Goal: Task Accomplishment & Management: Manage account settings

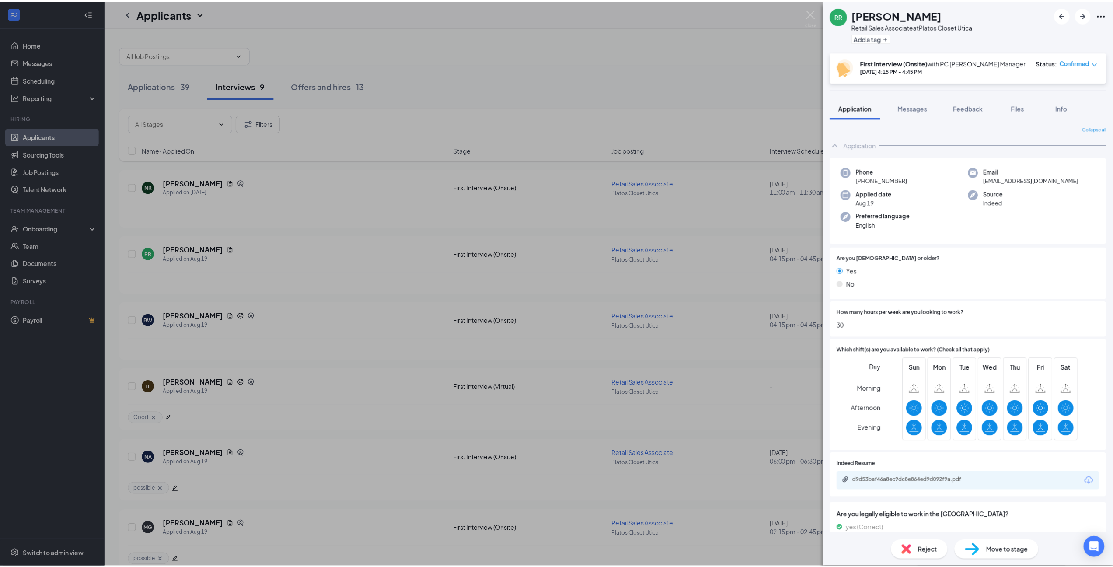
scroll to position [393, 0]
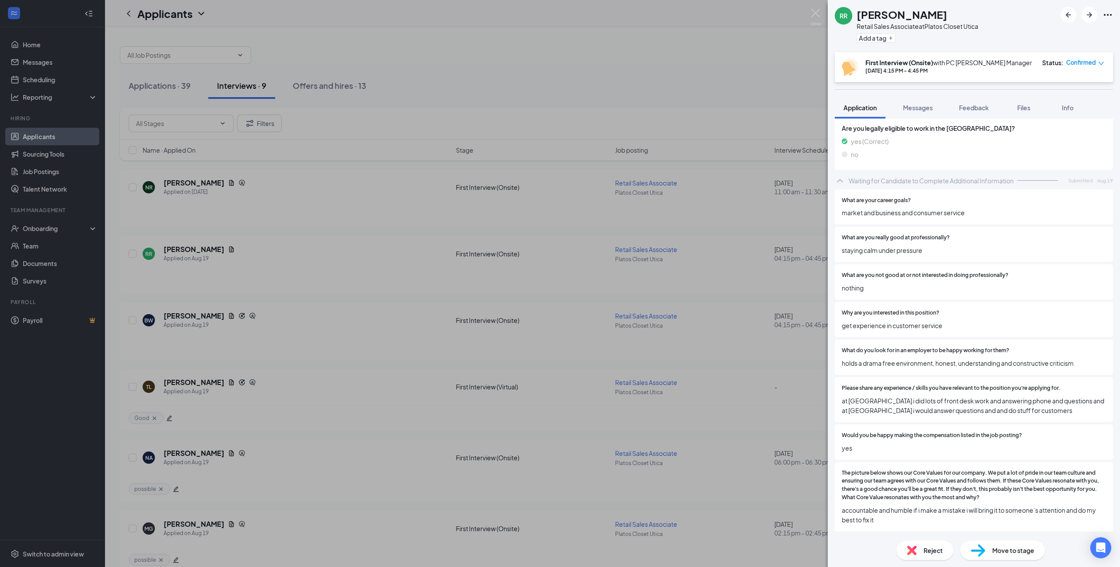
drag, startPoint x: 758, startPoint y: 95, endPoint x: 805, endPoint y: 366, distance: 275.2
click at [759, 97] on div "RR Rylee Ruthenberg Retail Sales Associate at Platos Closet Utica Add a tag Fir…" at bounding box center [560, 283] width 1120 height 567
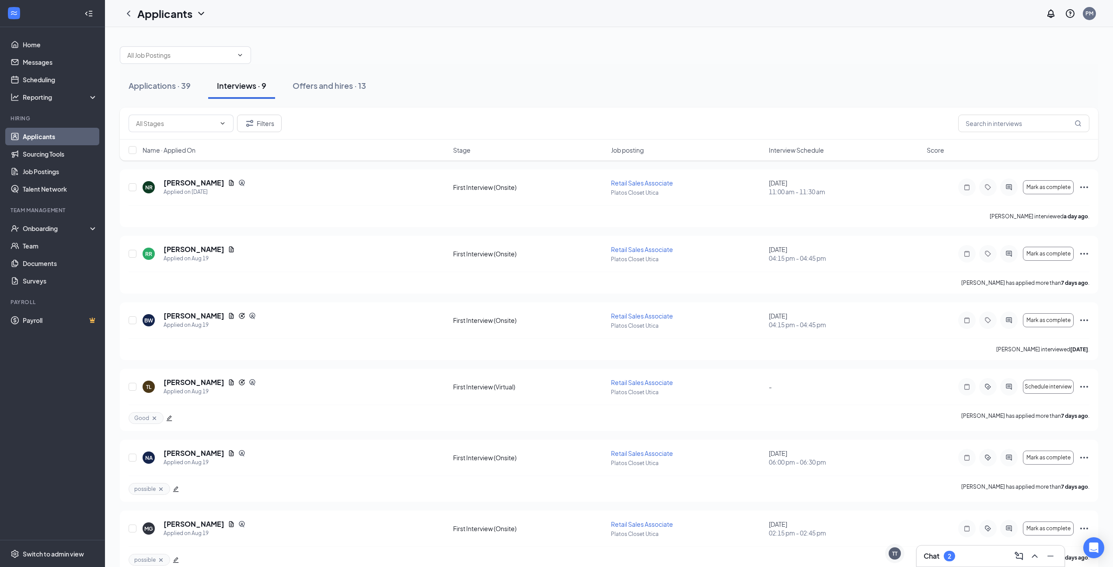
click at [245, 94] on button "Interviews · 9" at bounding box center [241, 86] width 67 height 26
click at [43, 82] on link "Scheduling" at bounding box center [60, 79] width 75 height 17
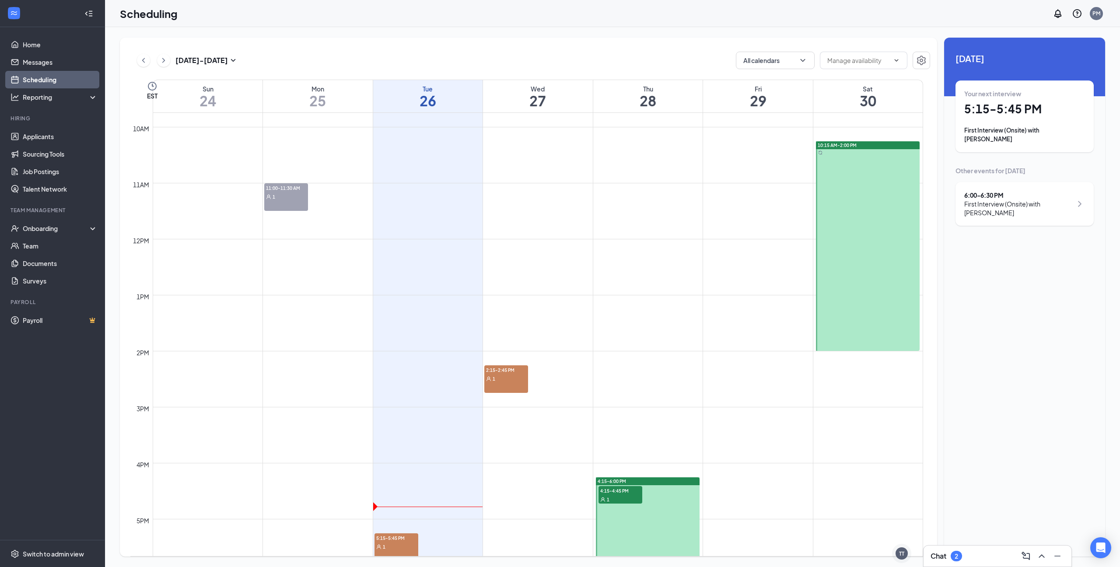
scroll to position [527, 0]
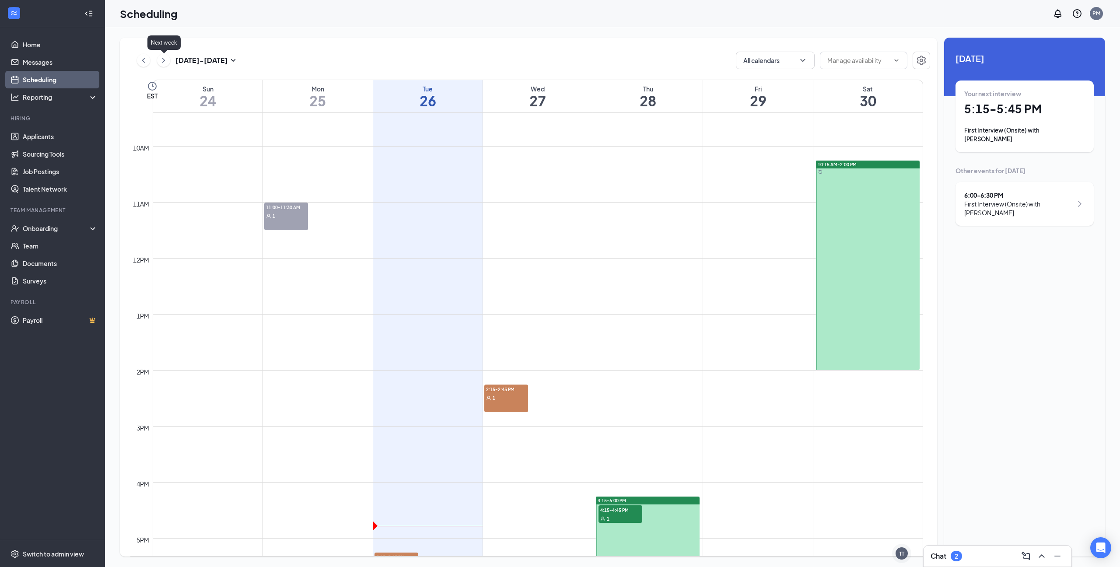
click at [162, 57] on icon "ChevronRight" at bounding box center [163, 60] width 9 height 10
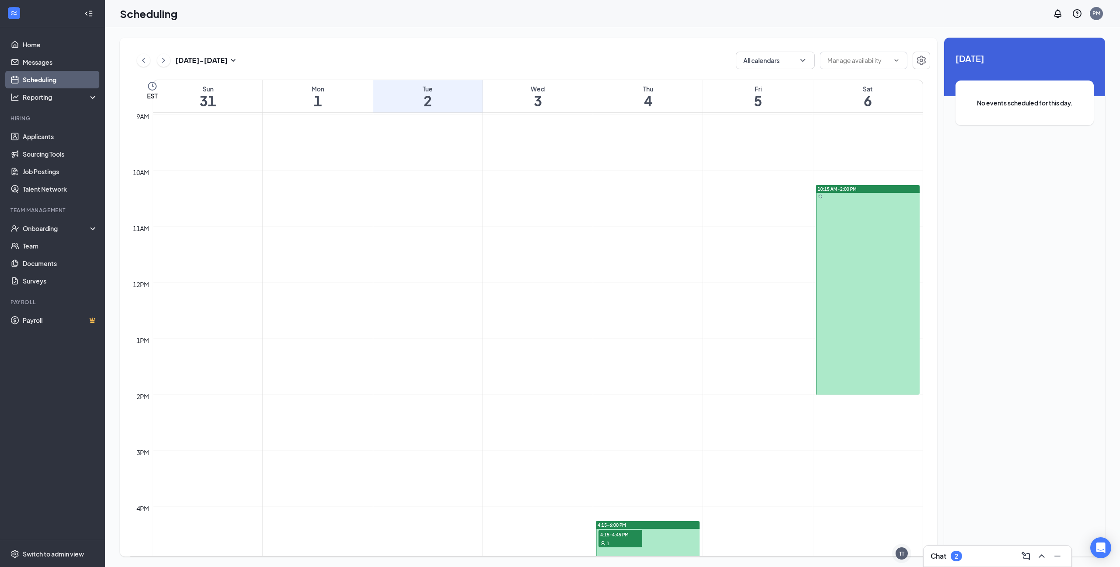
scroll to position [407, 0]
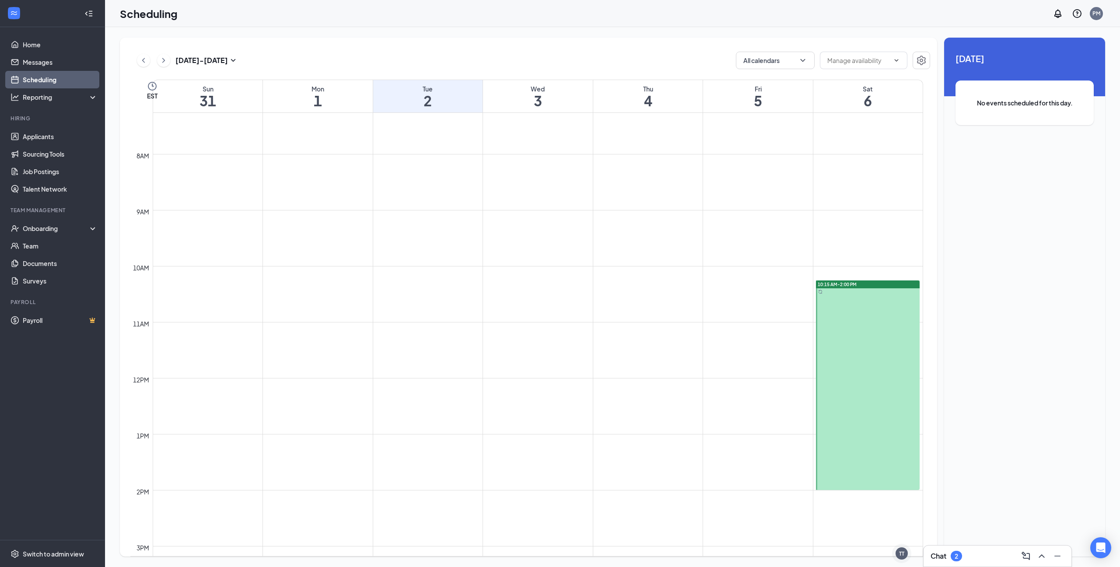
click at [840, 296] on link "10:15 AM-2:00 PM" at bounding box center [867, 385] width 106 height 210
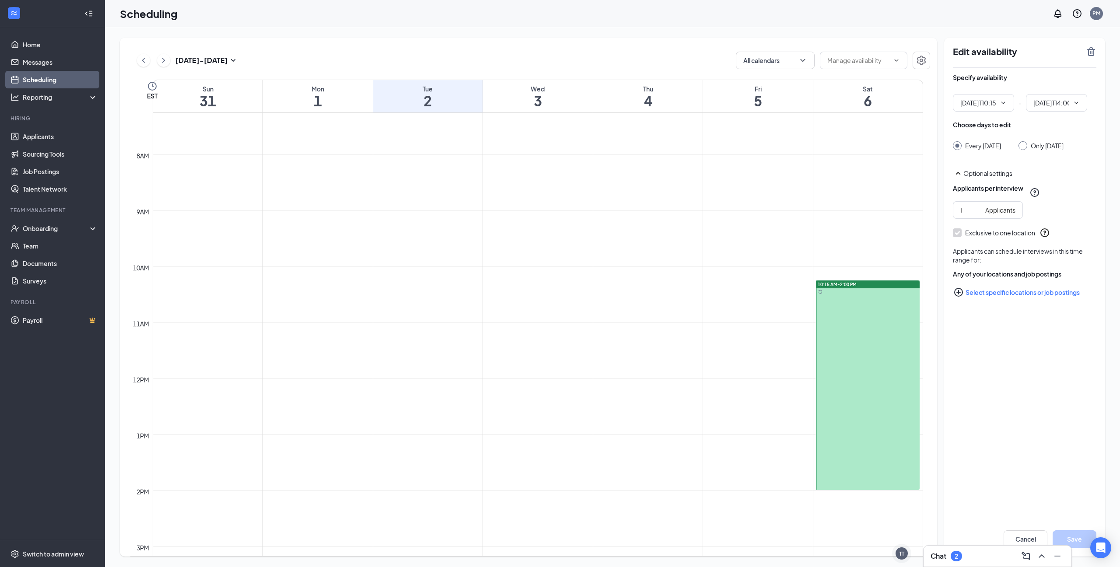
type input "10:15 AM"
type input "02:00 PM"
click at [1086, 52] on icon "TrashOutline" at bounding box center [1091, 51] width 10 height 10
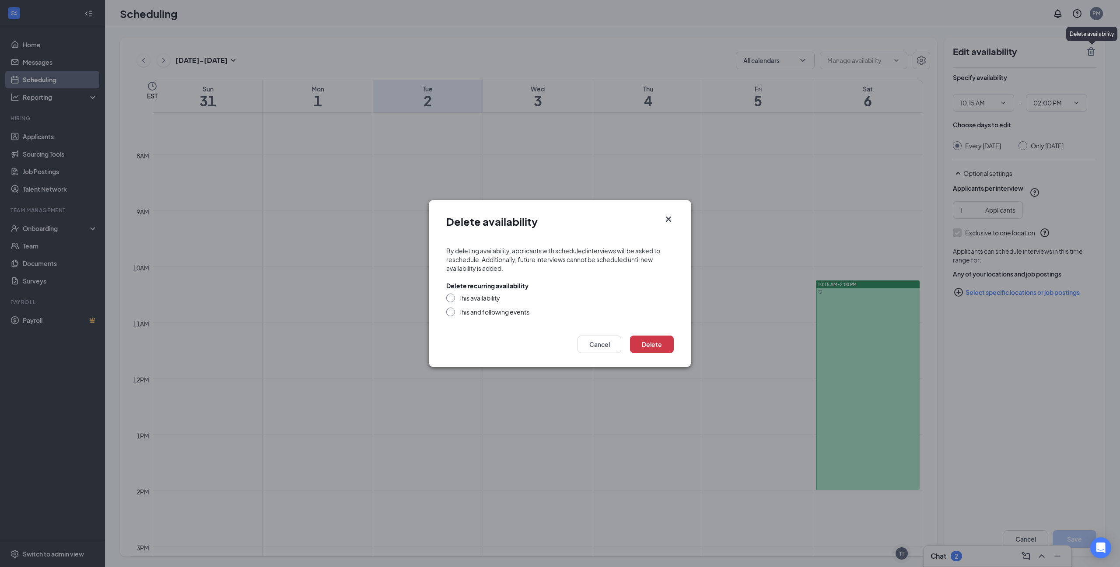
click at [446, 311] on input "This and following events" at bounding box center [449, 311] width 6 height 6
radio input "true"
click at [657, 346] on button "Delete" at bounding box center [652, 344] width 44 height 17
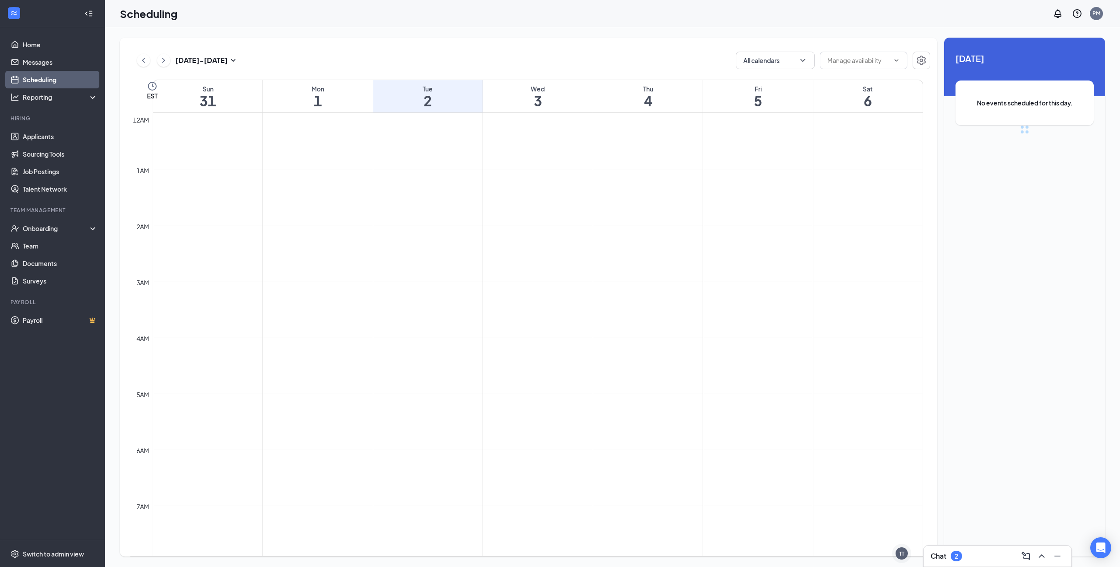
scroll to position [430, 0]
click at [165, 63] on icon "ChevronRight" at bounding box center [163, 60] width 9 height 10
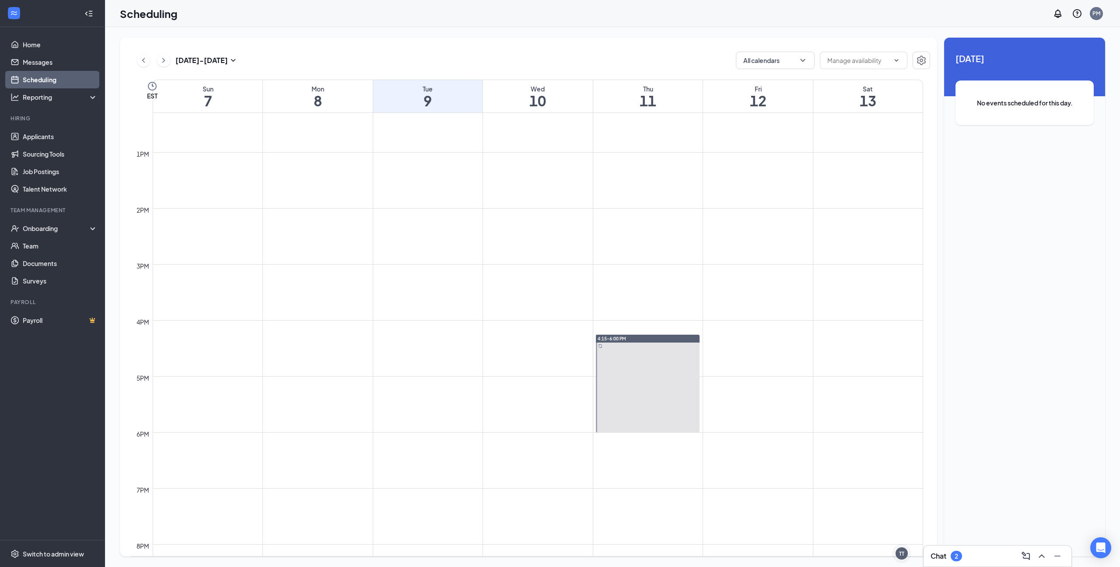
scroll to position [615, 0]
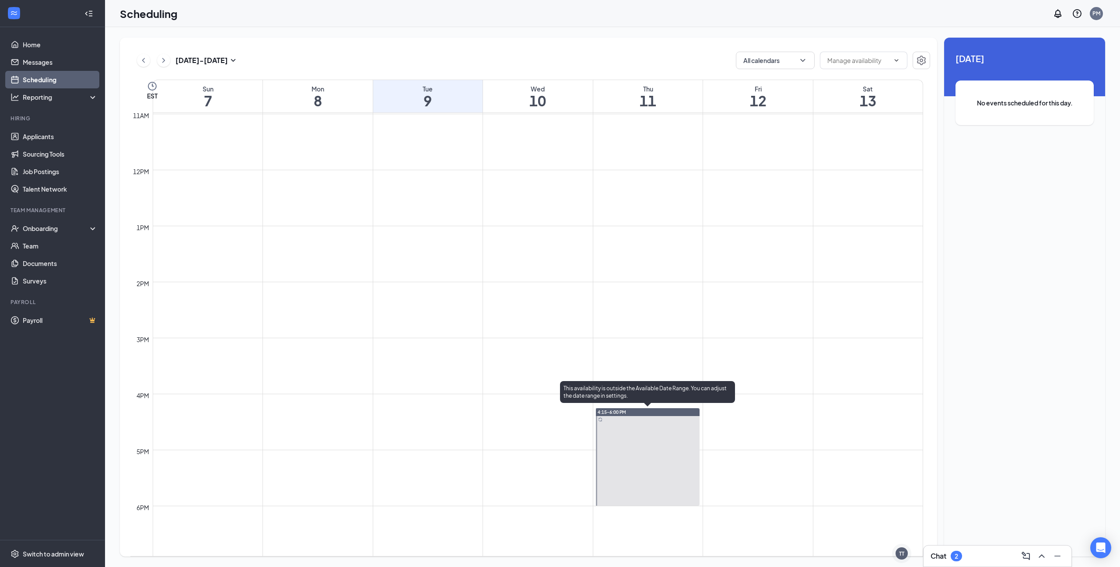
click at [622, 429] on div at bounding box center [648, 457] width 104 height 98
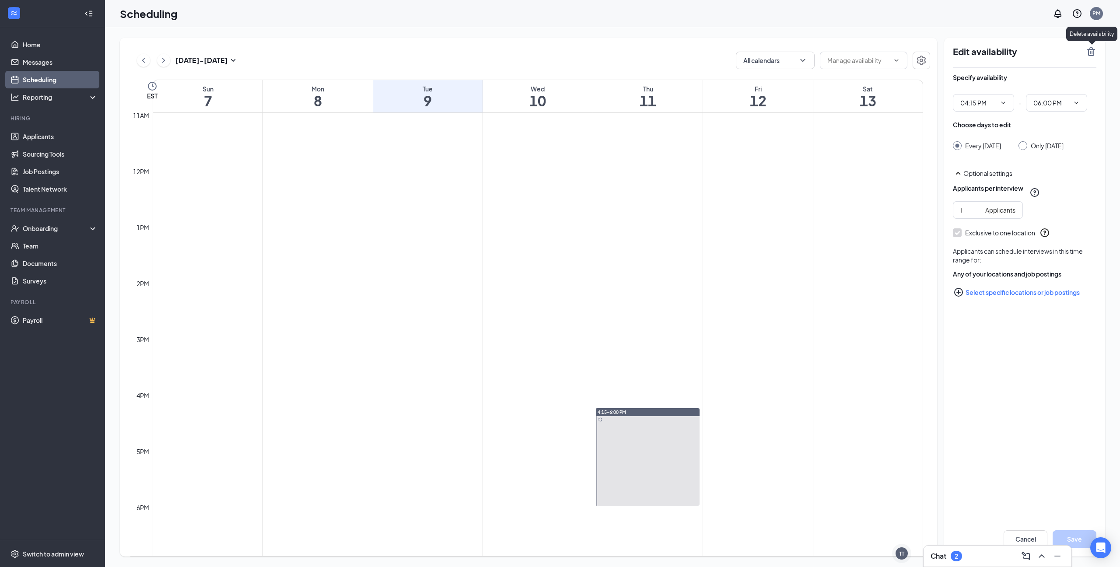
click at [1089, 53] on icon "TrashOutline" at bounding box center [1091, 51] width 10 height 10
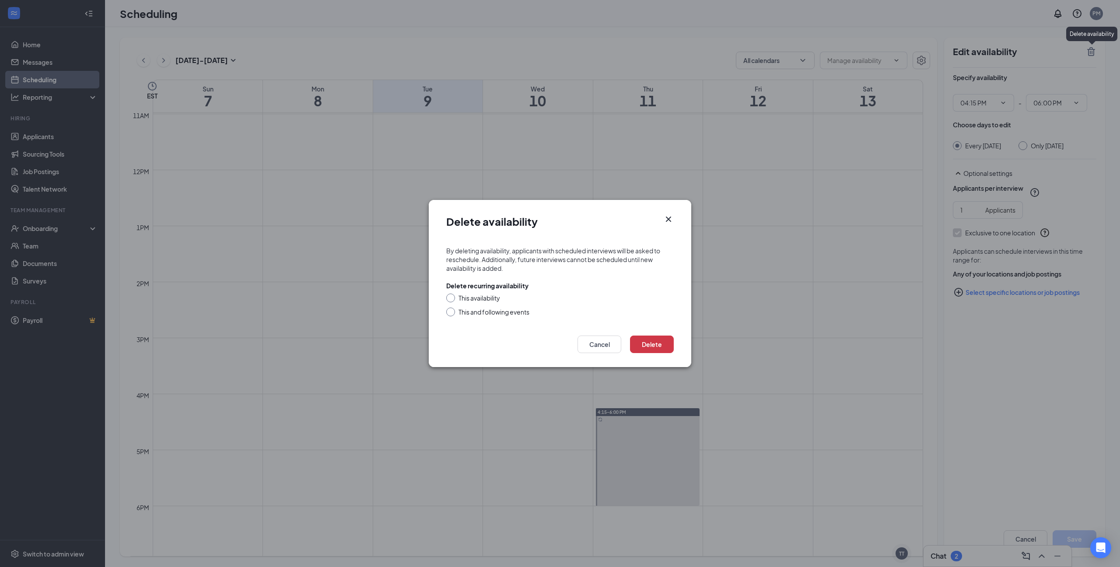
click at [449, 314] on div at bounding box center [450, 312] width 9 height 9
click at [450, 309] on input "This and following events" at bounding box center [449, 311] width 6 height 6
radio input "true"
click at [662, 348] on button "Delete" at bounding box center [652, 344] width 44 height 17
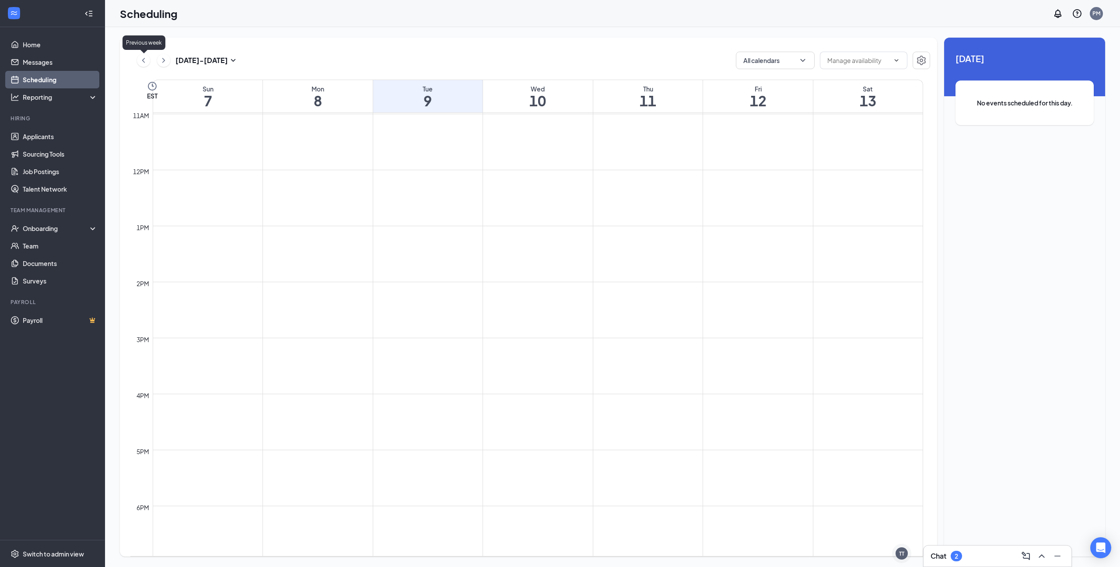
click at [143, 62] on icon "ChevronLeft" at bounding box center [143, 60] width 9 height 10
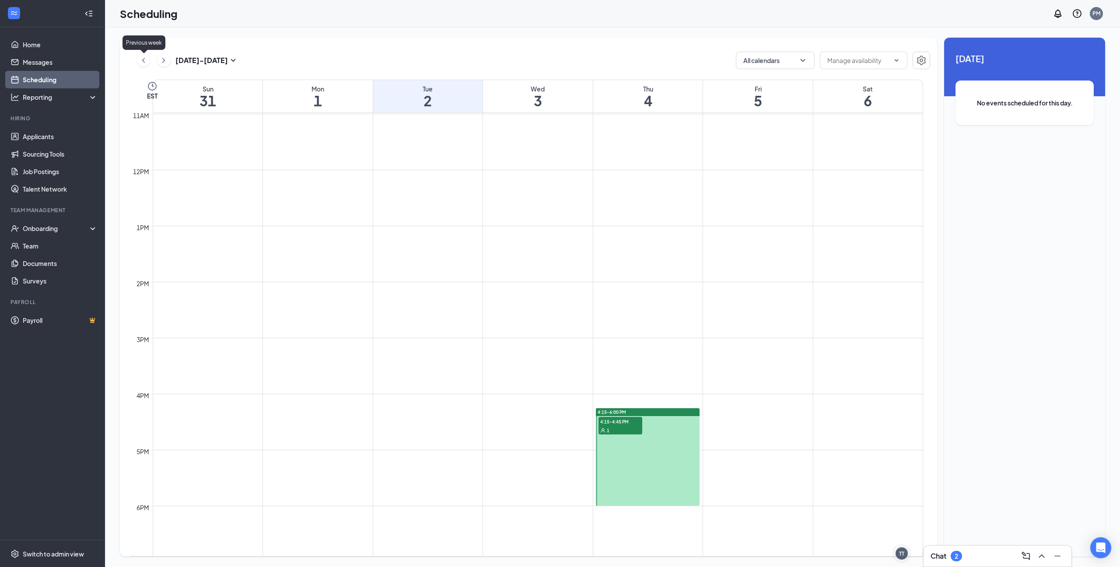
scroll to position [430, 0]
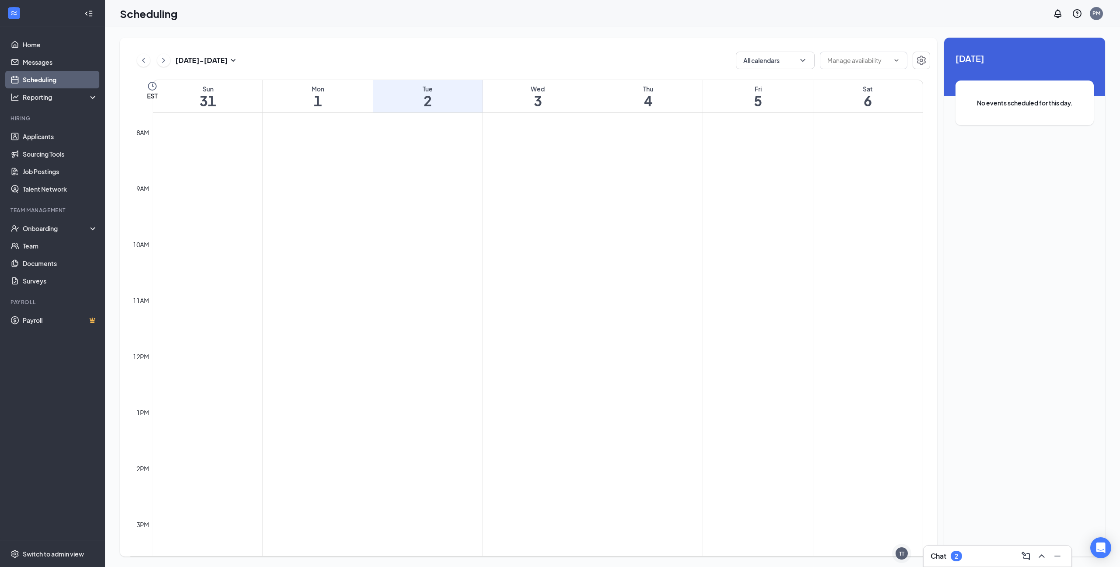
click at [941, 555] on h3 "Chat" at bounding box center [938, 556] width 16 height 10
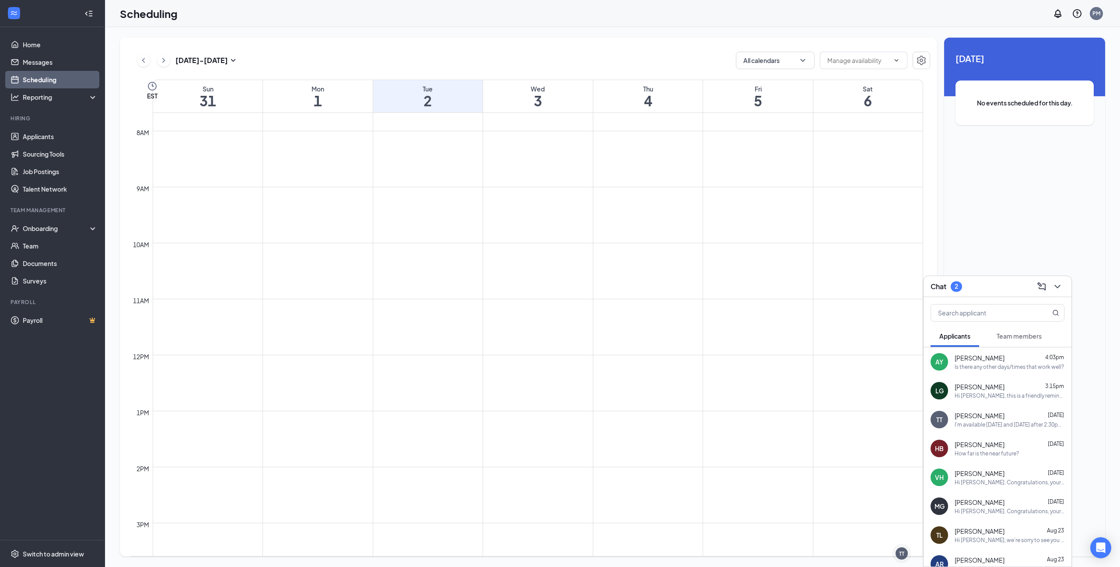
click at [996, 371] on div "AY Ayden Young 4:03pm Is there any other days/times that work well?" at bounding box center [997, 361] width 148 height 29
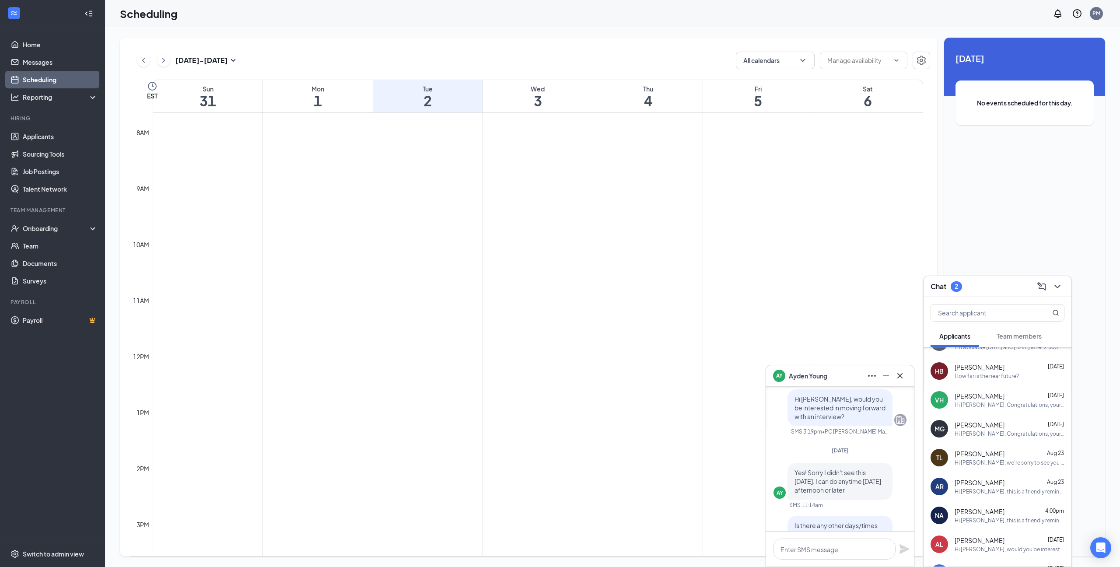
scroll to position [0, 0]
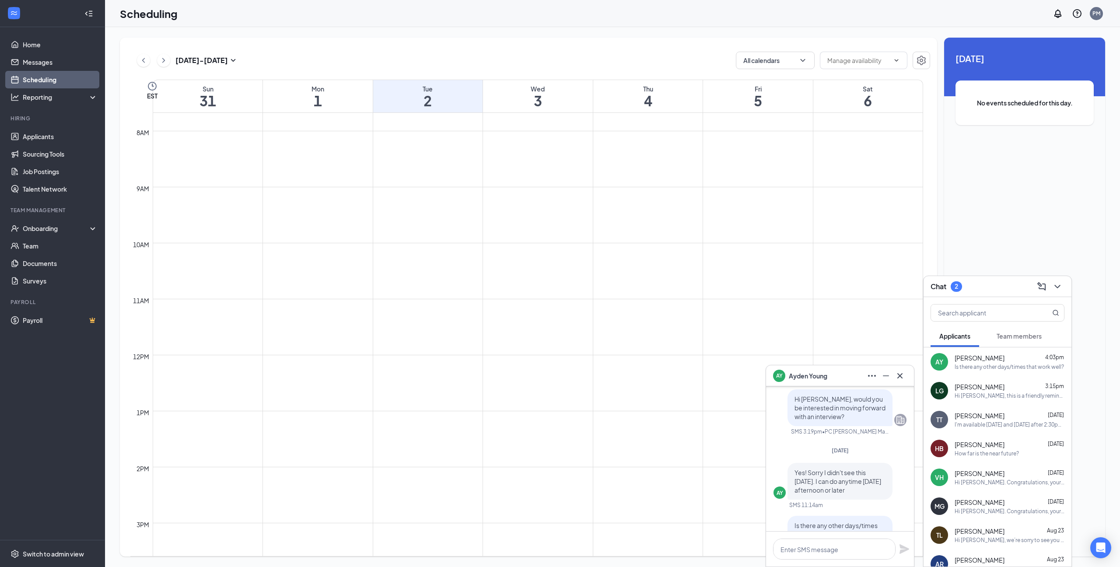
click at [1014, 333] on span "Team members" at bounding box center [1018, 336] width 45 height 8
click at [1017, 369] on div "It okay lol! Thank you for clarifying :)" at bounding box center [998, 366] width 87 height 7
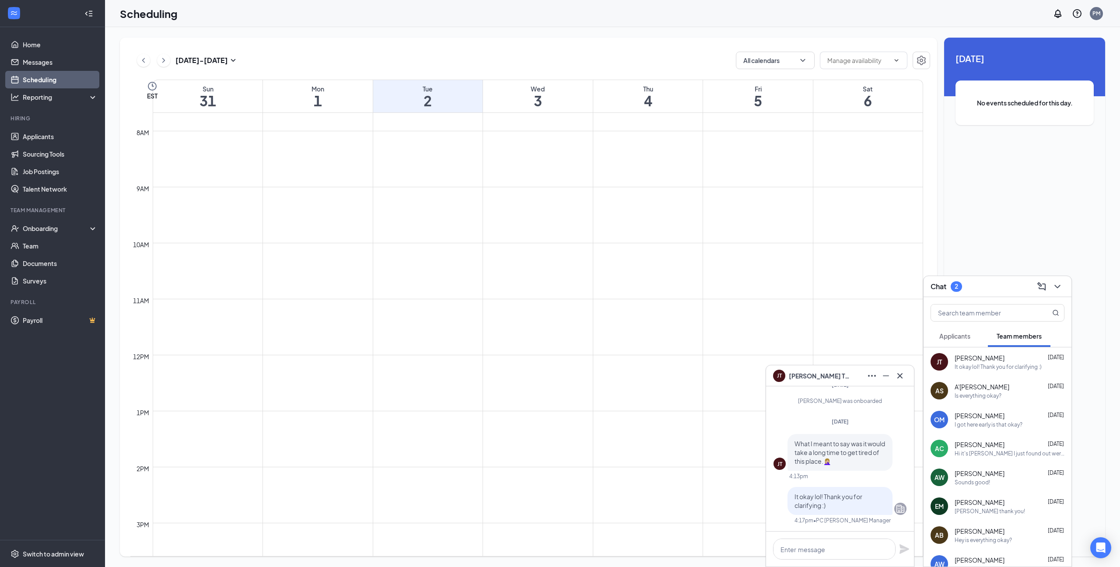
click at [445, 336] on td at bounding box center [538, 334] width 770 height 14
click at [55, 143] on link "Applicants" at bounding box center [60, 136] width 75 height 17
click at [45, 135] on link "Applicants" at bounding box center [60, 136] width 75 height 17
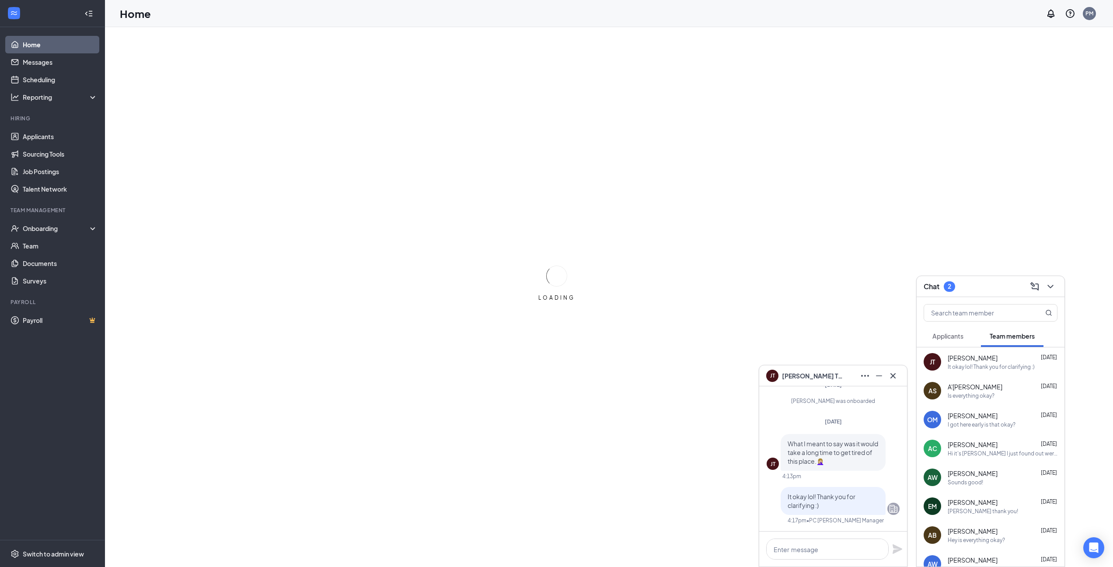
click at [904, 372] on div "[PERSON_NAME]" at bounding box center [833, 375] width 148 height 21
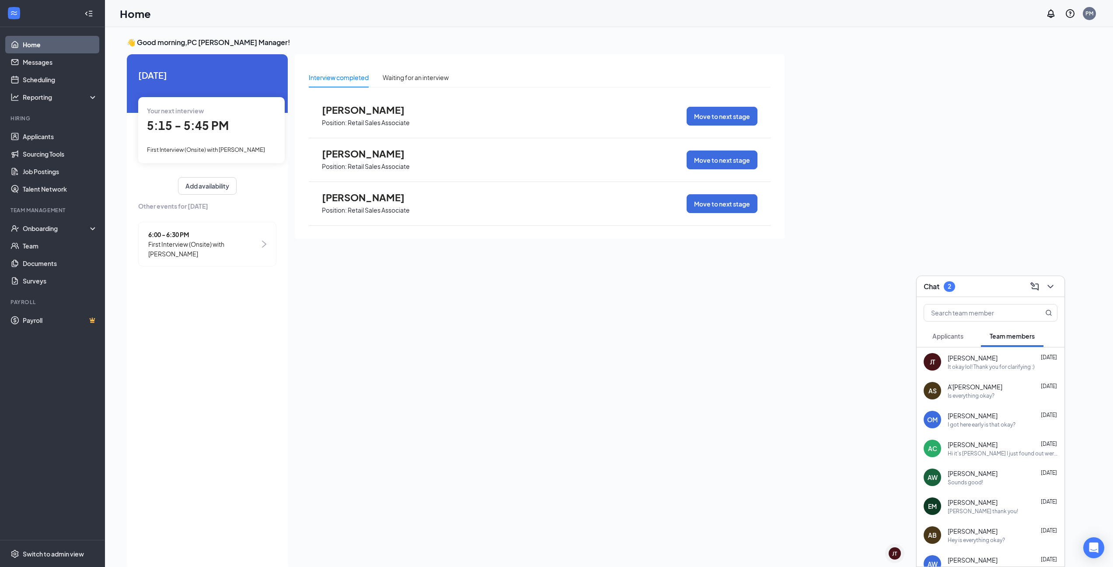
click at [1062, 287] on div "Chat 2" at bounding box center [991, 286] width 148 height 21
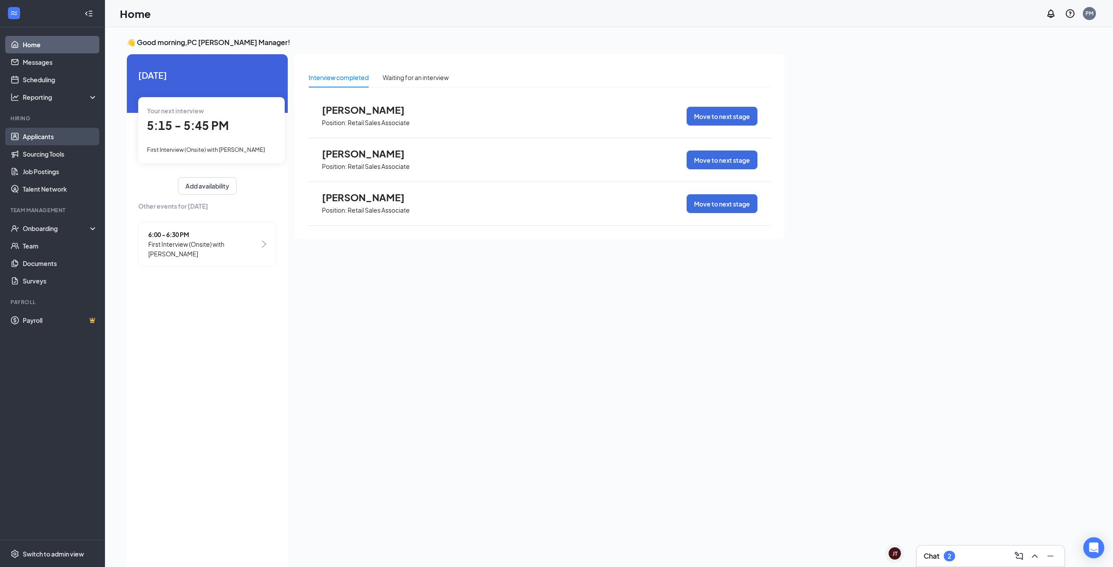
click at [31, 131] on link "Applicants" at bounding box center [60, 136] width 75 height 17
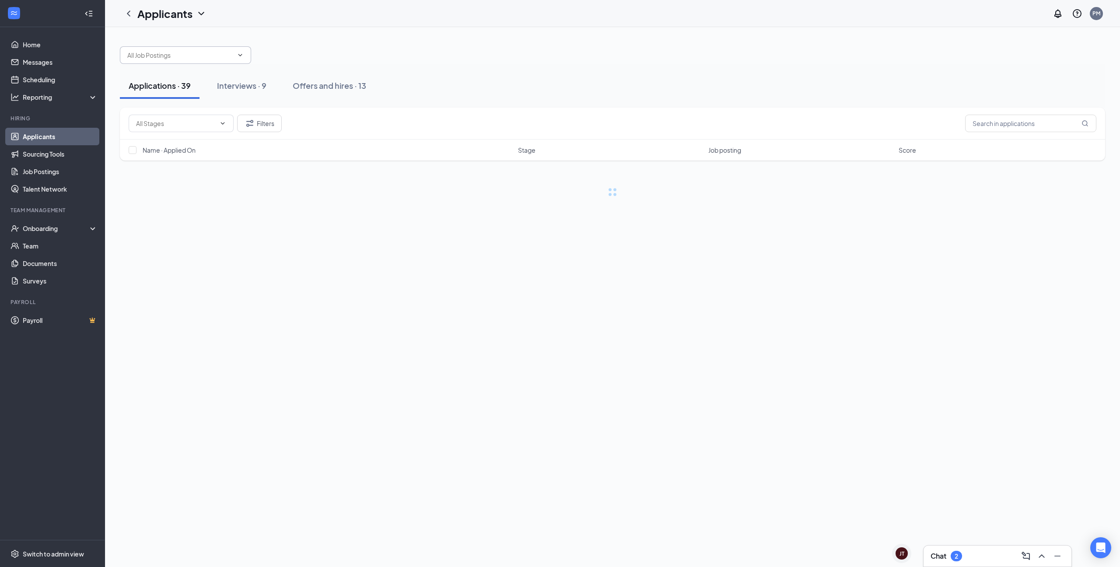
click at [153, 54] on input "text" at bounding box center [180, 55] width 106 height 10
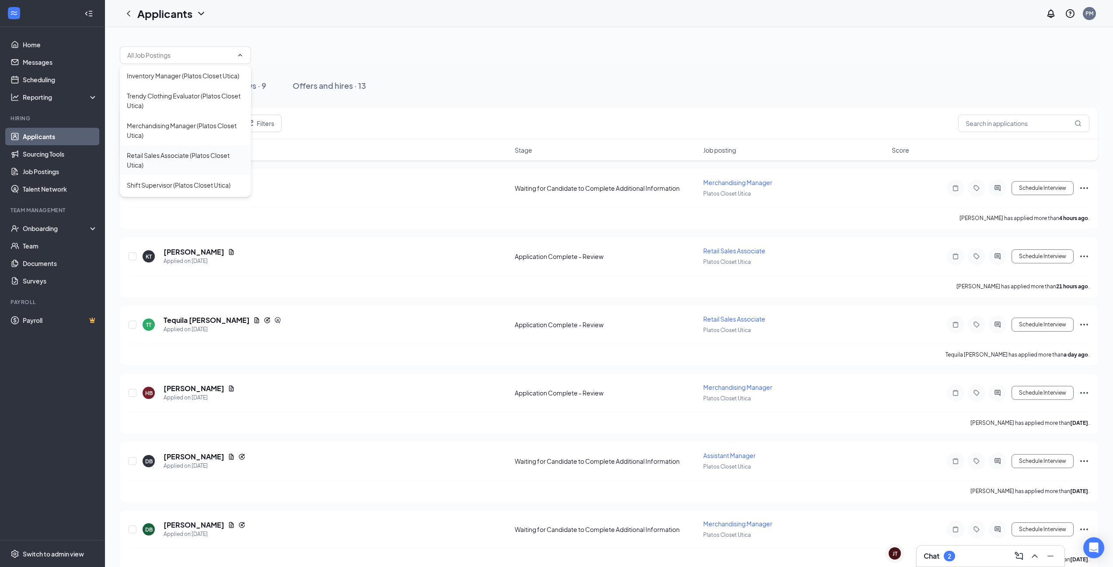
click at [176, 165] on div "Retail Sales Associate (Platos Closet Utica)" at bounding box center [185, 159] width 117 height 19
type input "Retail Sales Associate (Platos Closet Utica)"
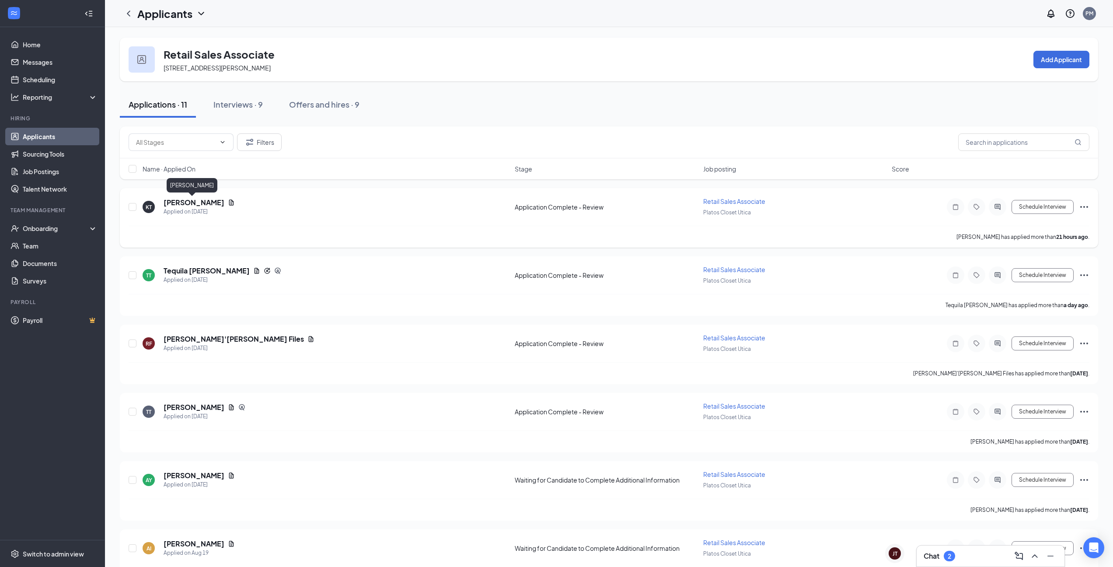
click at [188, 202] on h5 "[PERSON_NAME]" at bounding box center [194, 203] width 61 height 10
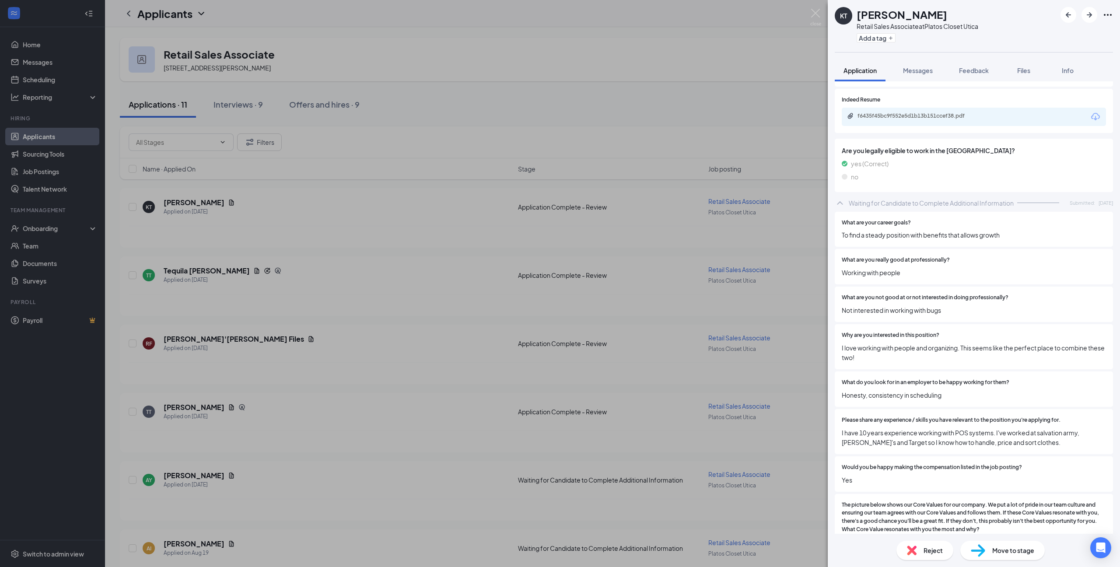
scroll to position [378, 0]
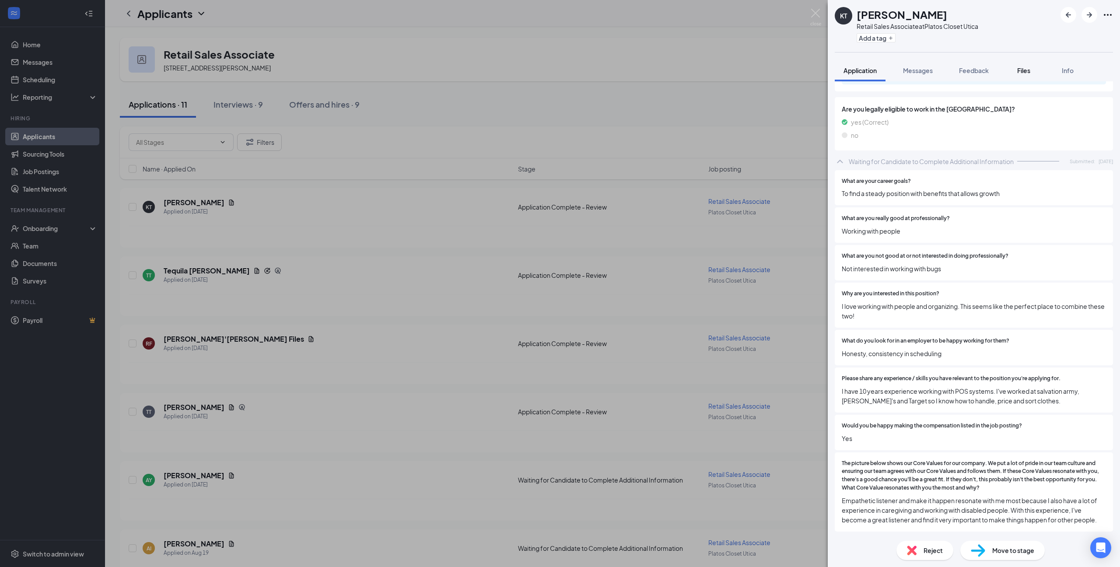
click at [1013, 73] on button "Files" at bounding box center [1023, 70] width 35 height 22
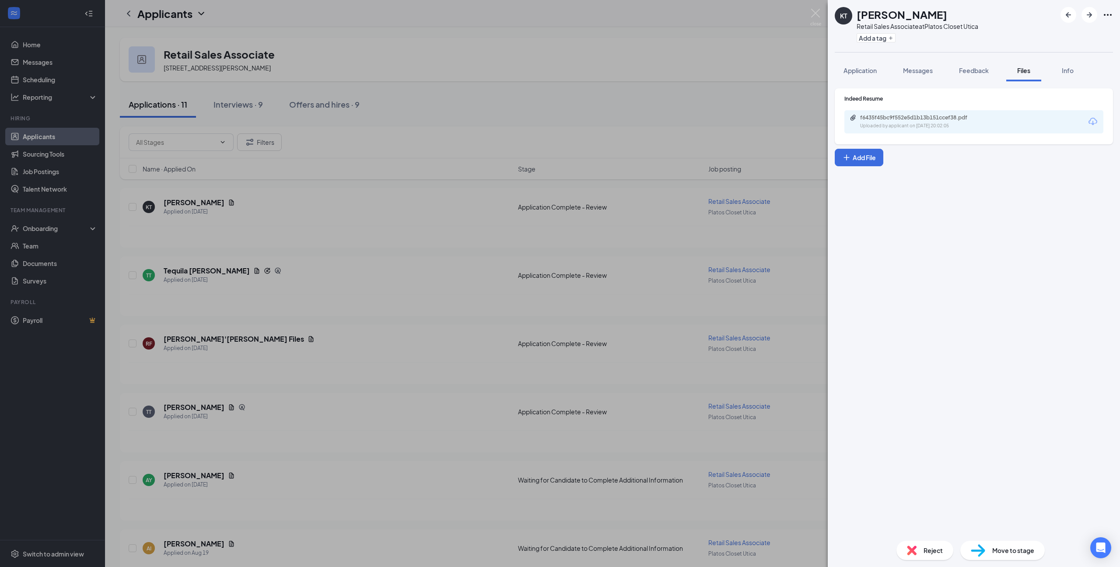
click at [958, 108] on div "Indeed Resume f6435f45bc9f552e5d1b13b151ccef38.pdf Uploaded by applicant on [DA…" at bounding box center [973, 114] width 259 height 38
click at [955, 119] on div "f6435f45bc9f552e5d1b13b151ccef38.pdf" at bounding box center [921, 117] width 122 height 7
click at [910, 554] on img at bounding box center [912, 550] width 10 height 10
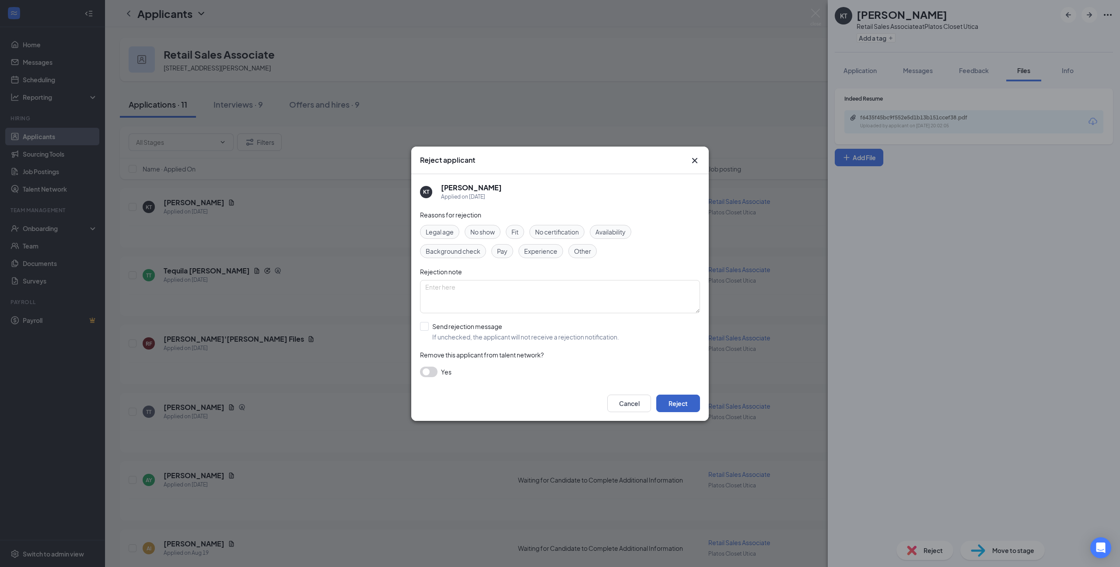
click at [685, 395] on button "Reject" at bounding box center [678, 403] width 44 height 17
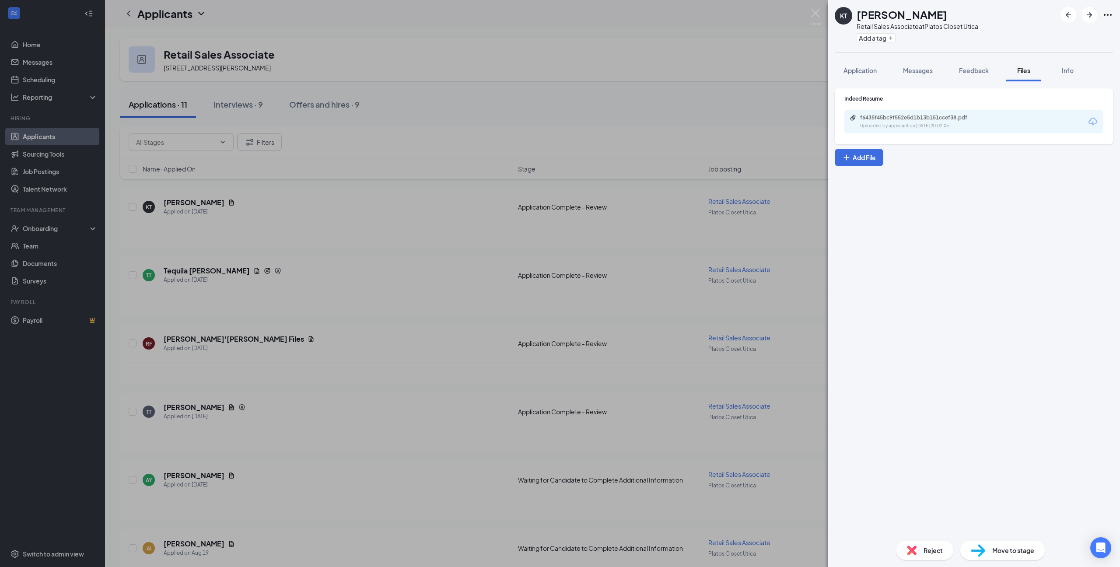
click at [229, 360] on div "[PERSON_NAME] Retail Sales Associate at Platos Closet Utica Add a tag Applicati…" at bounding box center [560, 283] width 1120 height 567
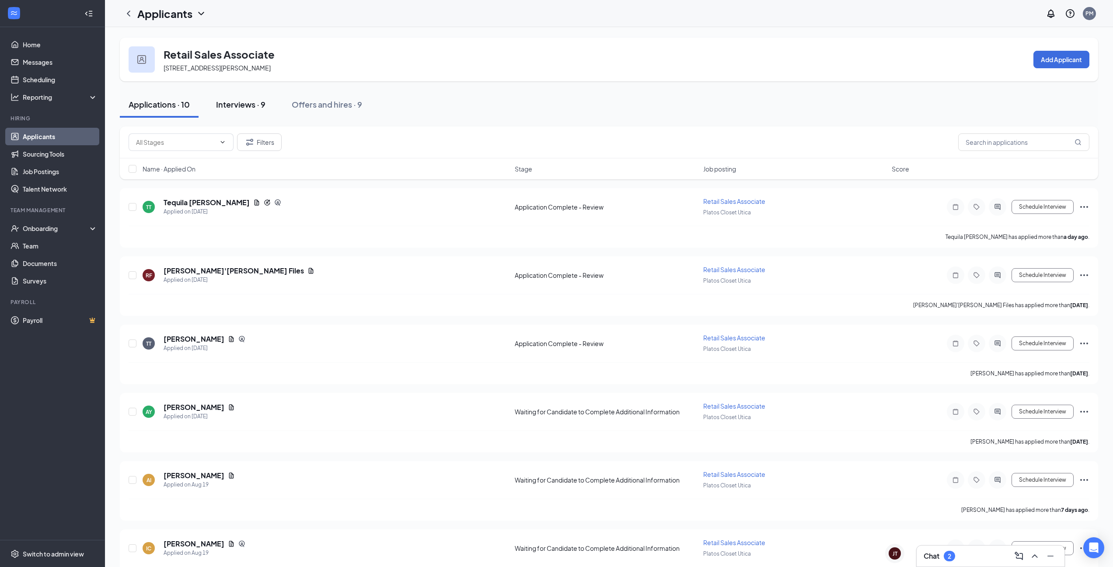
click at [261, 113] on button "Interviews · 9" at bounding box center [240, 104] width 67 height 26
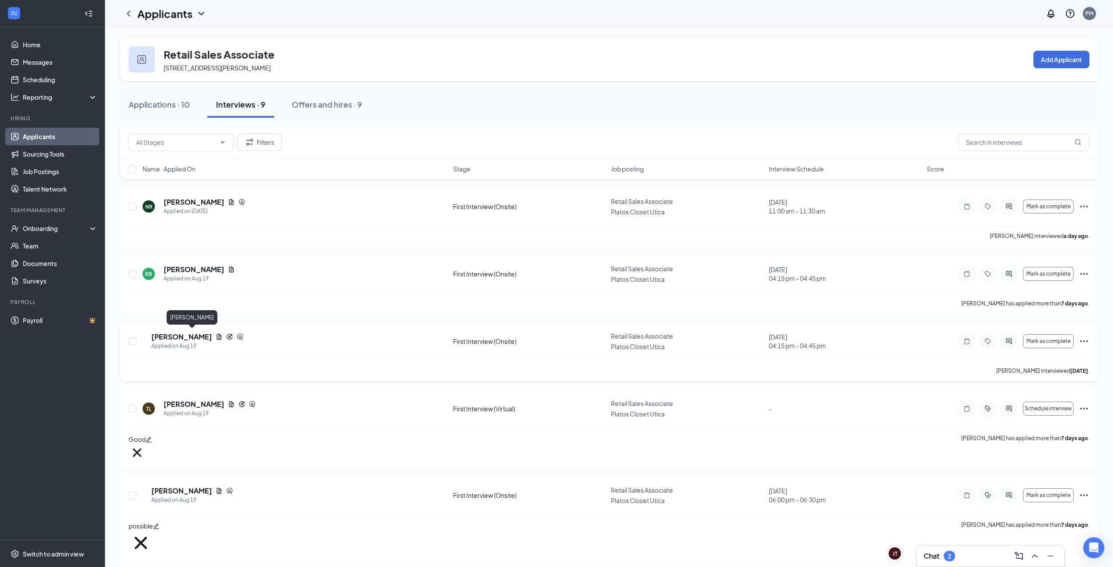
click at [197, 335] on h5 "[PERSON_NAME]" at bounding box center [181, 337] width 61 height 10
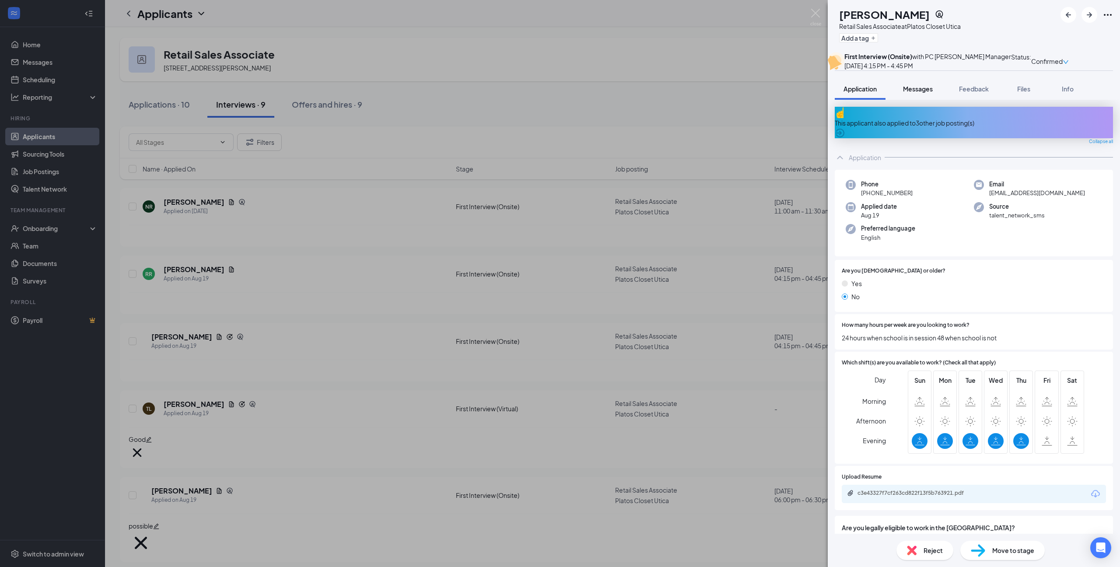
click at [916, 93] on span "Messages" at bounding box center [918, 89] width 30 height 8
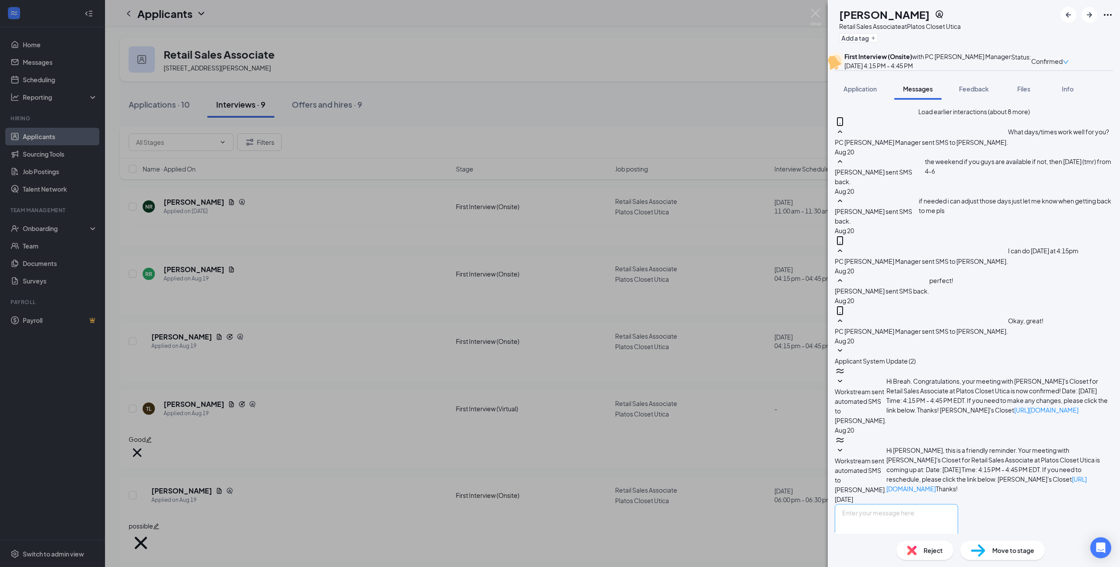
scroll to position [146, 0]
click at [922, 504] on textarea at bounding box center [896, 530] width 123 height 52
drag, startPoint x: 1055, startPoint y: 482, endPoint x: 847, endPoint y: 463, distance: 208.7
click at [845, 504] on div "Hi [PERSON_NAME], first we would like to appreciate oyou tsking the time to com…" at bounding box center [896, 545] width 123 height 83
paste textarea "Thank you for taking the time to come in for an interview. We appreciate your i…"
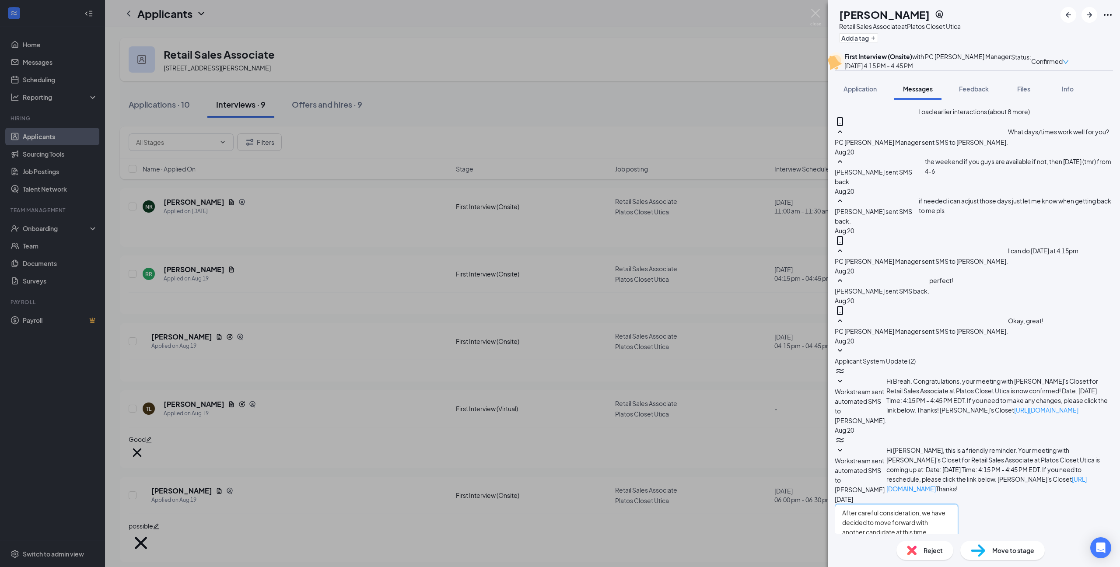
scroll to position [77, 0]
type textarea "Hi [PERSON_NAME], Thank you for taking the time to come in for an interview. We…"
click at [958, 556] on button "Send" at bounding box center [950, 571] width 15 height 30
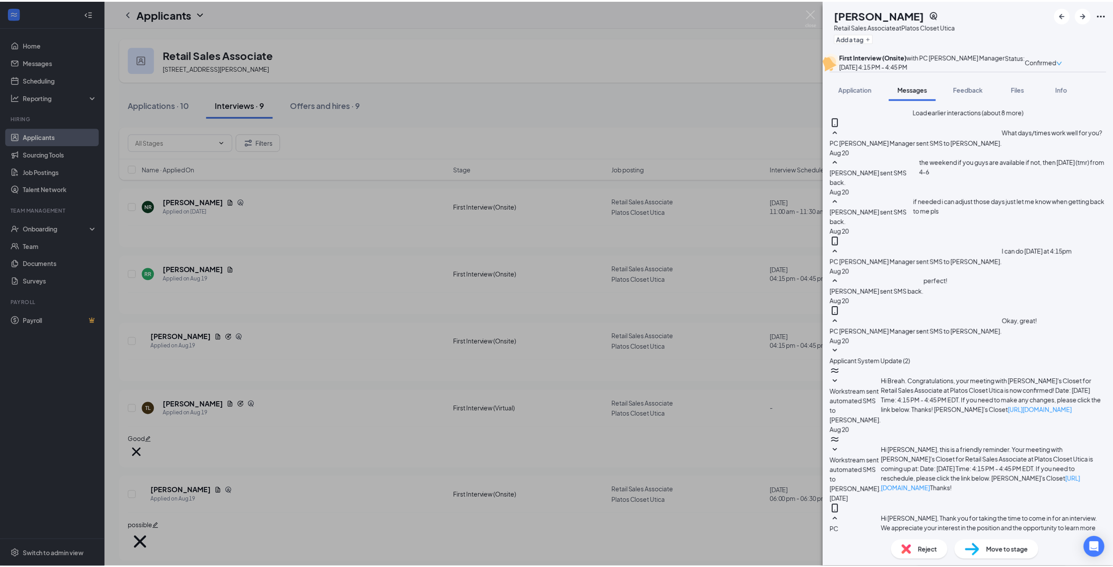
scroll to position [327, 0]
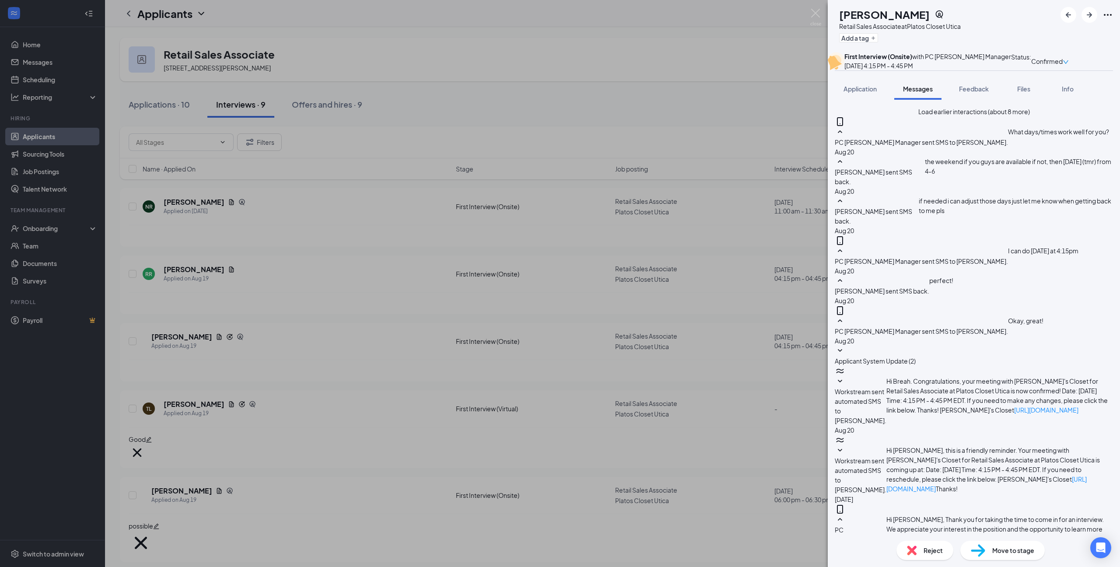
click at [929, 555] on div "Reject" at bounding box center [924, 550] width 57 height 19
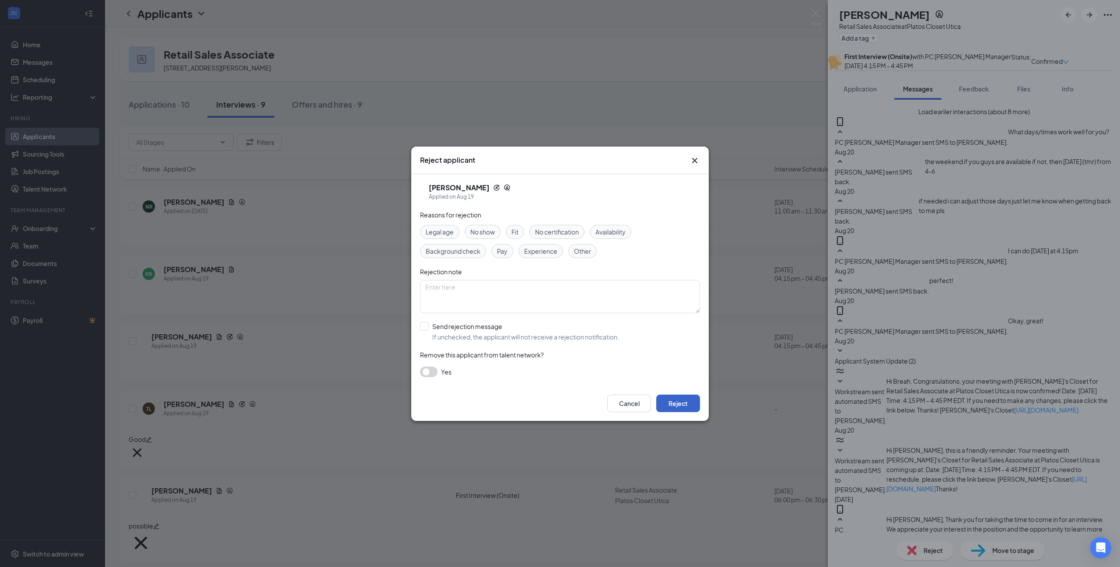
drag, startPoint x: 681, startPoint y: 407, endPoint x: 676, endPoint y: 403, distance: 6.6
click at [681, 406] on button "Reject" at bounding box center [678, 403] width 44 height 17
click at [297, 315] on div "BW [PERSON_NAME] Retail Sales Associate at Platos Closet Utica Add a tag First …" at bounding box center [560, 283] width 1120 height 567
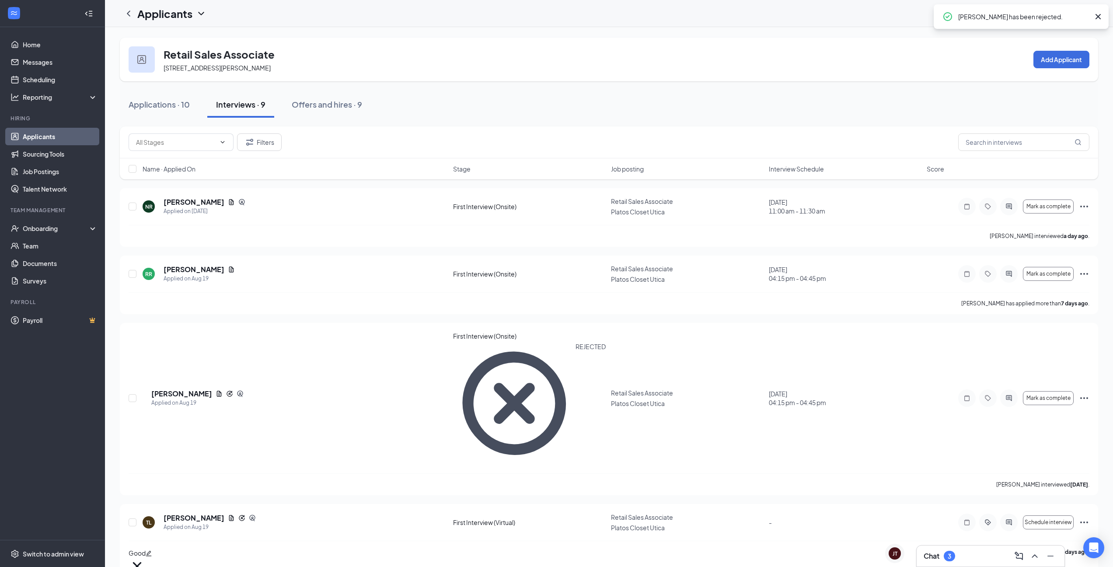
click at [958, 557] on div "Chat 3" at bounding box center [991, 556] width 134 height 14
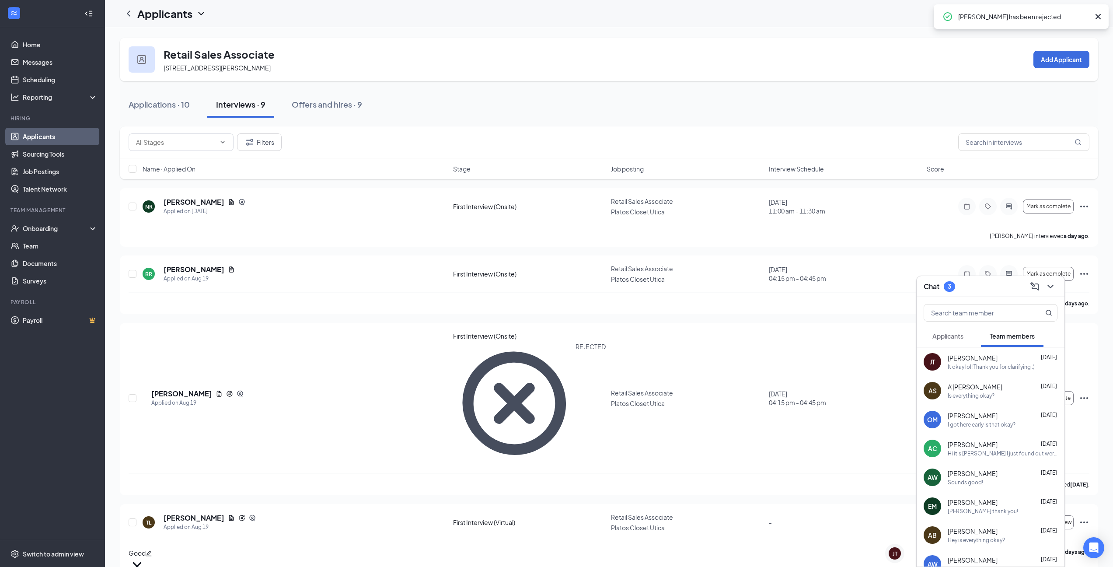
click at [955, 337] on span "Applicants" at bounding box center [948, 336] width 31 height 8
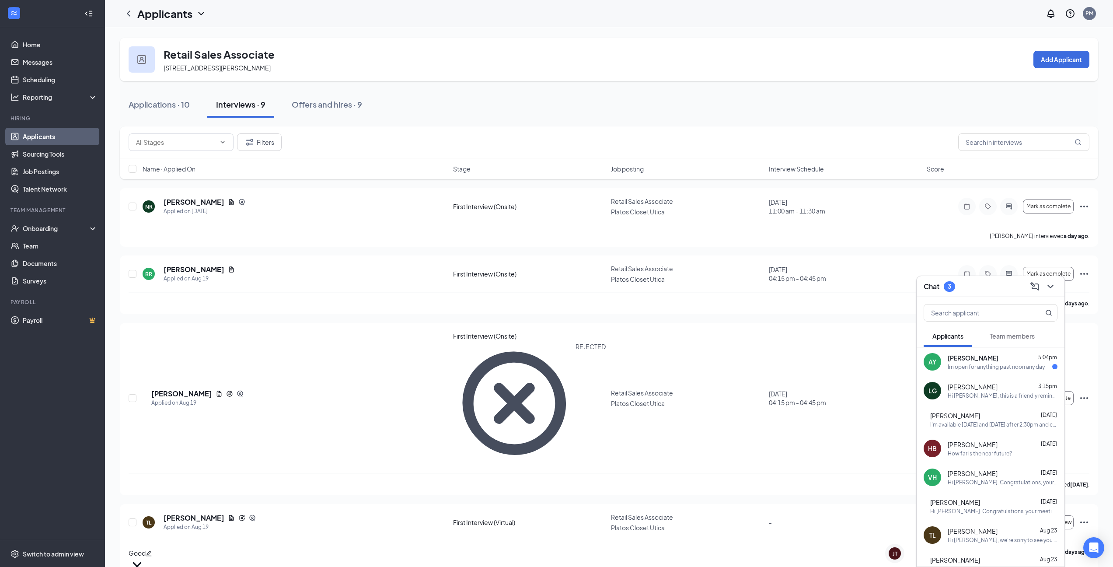
click at [1014, 353] on div "AY [PERSON_NAME] 5:04pm Im open for anything past noon any day" at bounding box center [991, 361] width 148 height 29
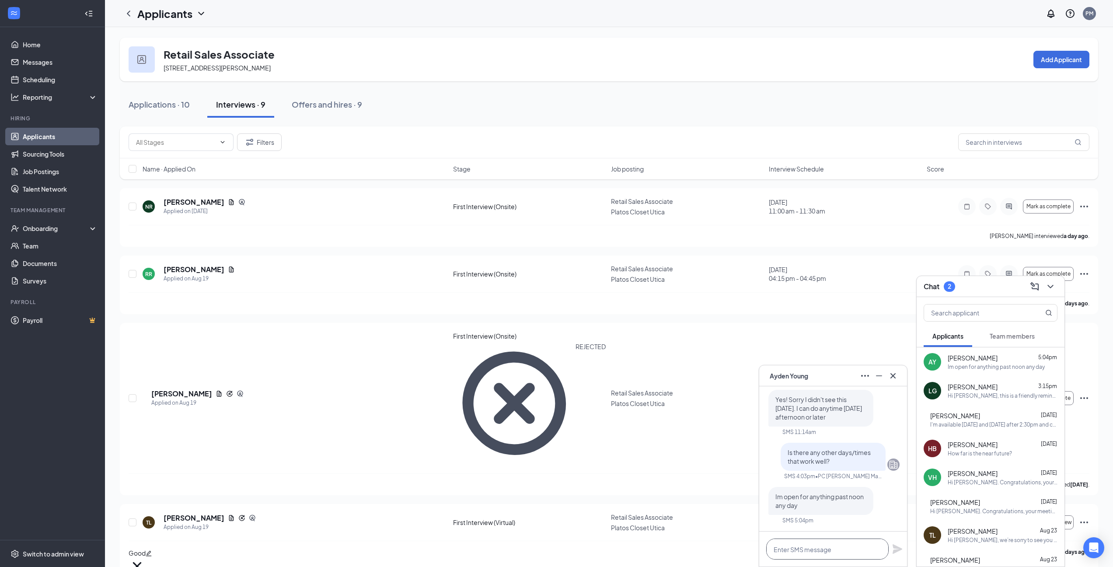
click at [813, 556] on textarea at bounding box center [827, 548] width 122 height 21
drag, startPoint x: 348, startPoint y: 106, endPoint x: 359, endPoint y: 140, distance: 35.6
click at [347, 106] on div "Offers and hires · 9" at bounding box center [327, 104] width 70 height 11
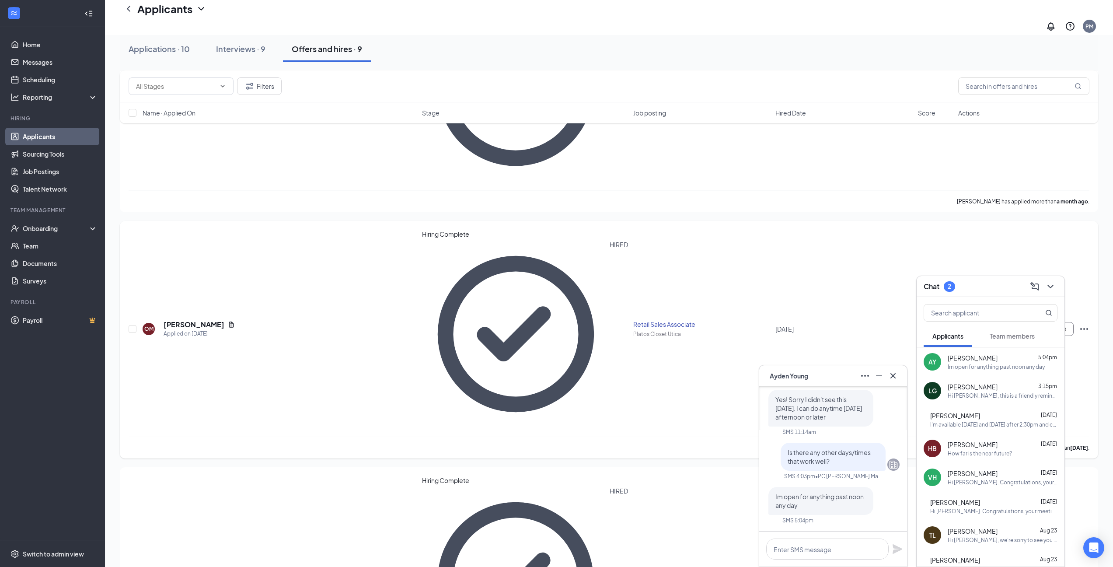
scroll to position [255, 0]
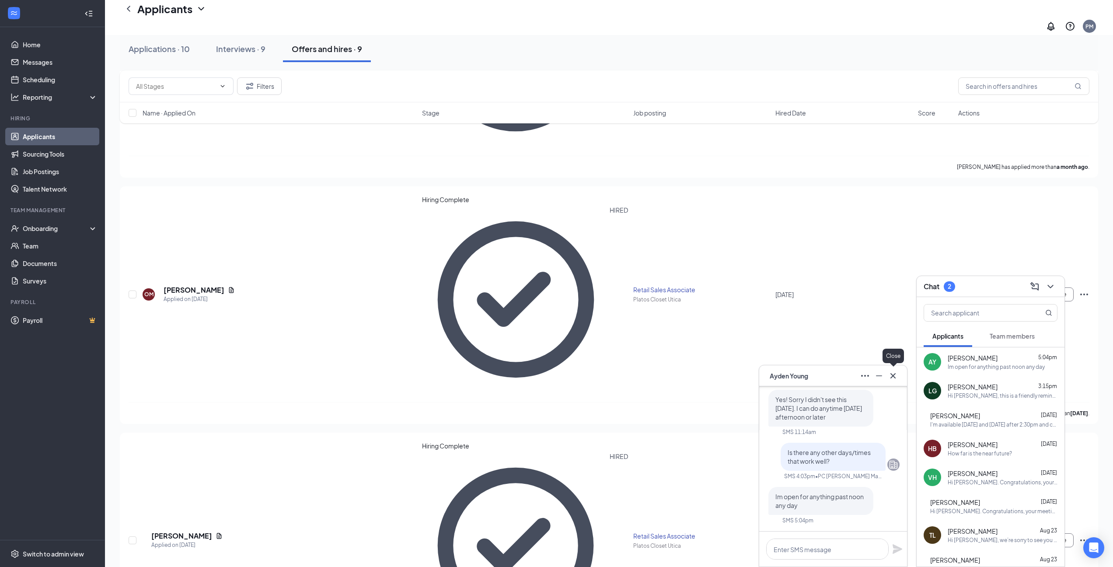
drag, startPoint x: 895, startPoint y: 374, endPoint x: 936, endPoint y: 359, distance: 43.1
click at [896, 373] on icon "Cross" at bounding box center [893, 376] width 10 height 10
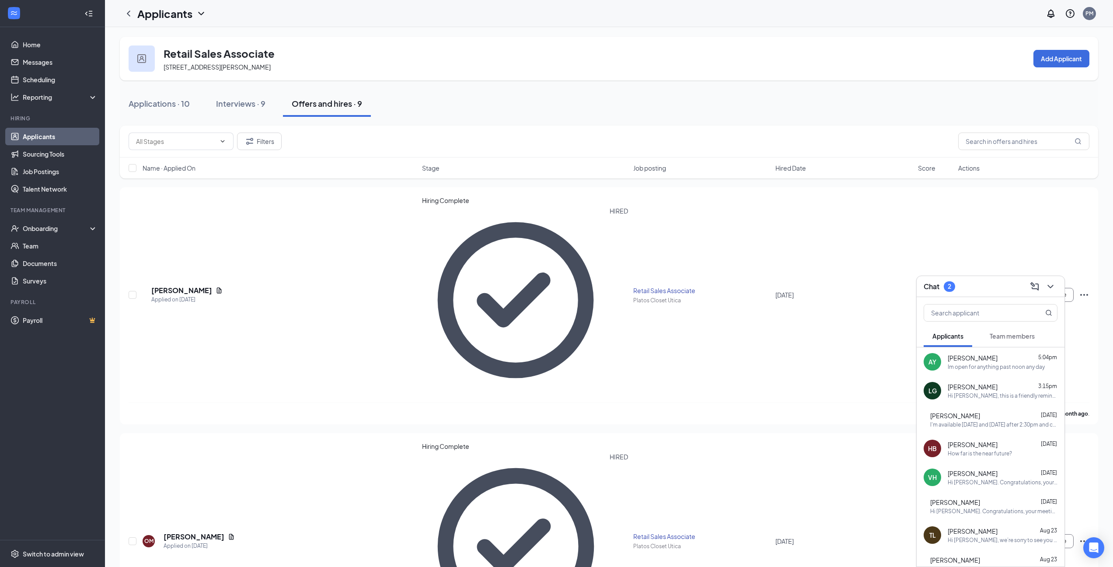
scroll to position [0, 0]
click at [265, 113] on button "Interviews · 9" at bounding box center [240, 104] width 67 height 26
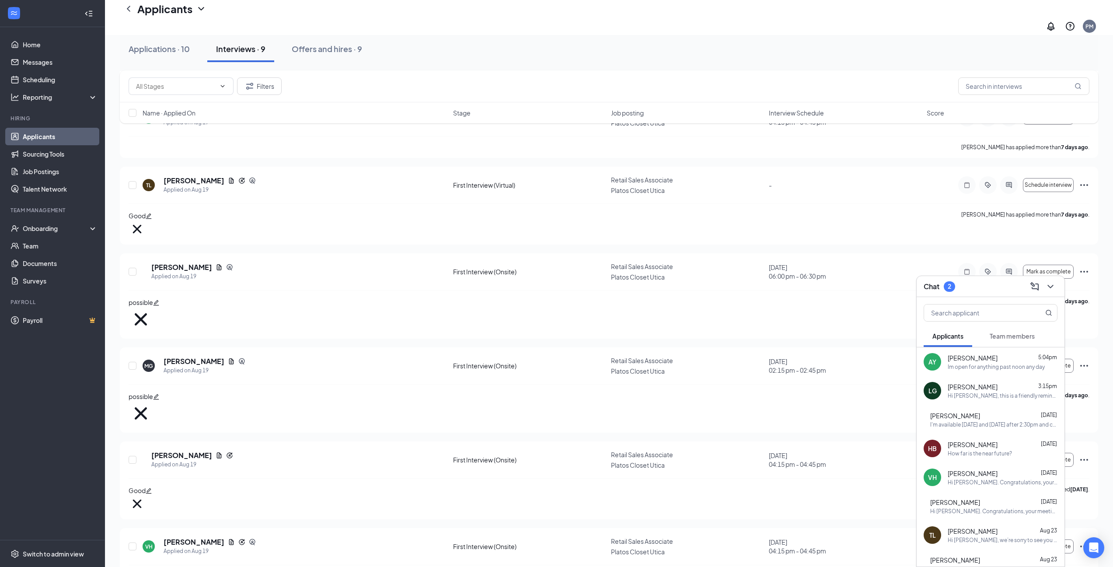
scroll to position [177, 0]
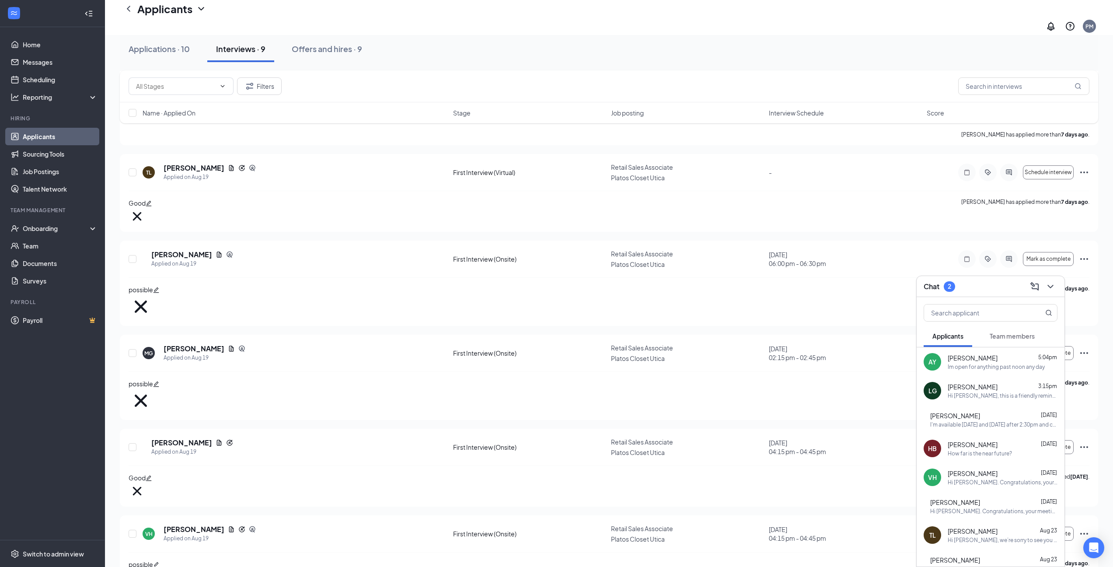
click at [996, 366] on div "Im open for anything past noon any day" at bounding box center [996, 366] width 97 height 7
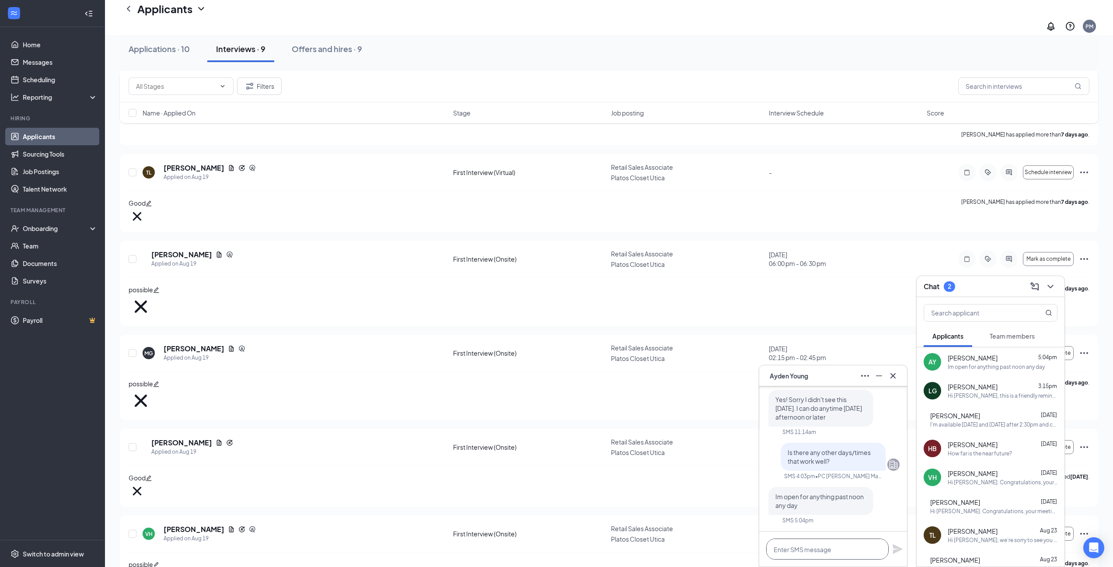
click at [829, 549] on textarea at bounding box center [827, 548] width 122 height 21
drag, startPoint x: 832, startPoint y: 549, endPoint x: 806, endPoint y: 550, distance: 26.7
click at [805, 549] on textarea "Would [DATE] at 5:15pm work?" at bounding box center [827, 548] width 122 height 21
click at [874, 549] on textarea "Would [DATE] at 5:15pm work?" at bounding box center [827, 548] width 122 height 21
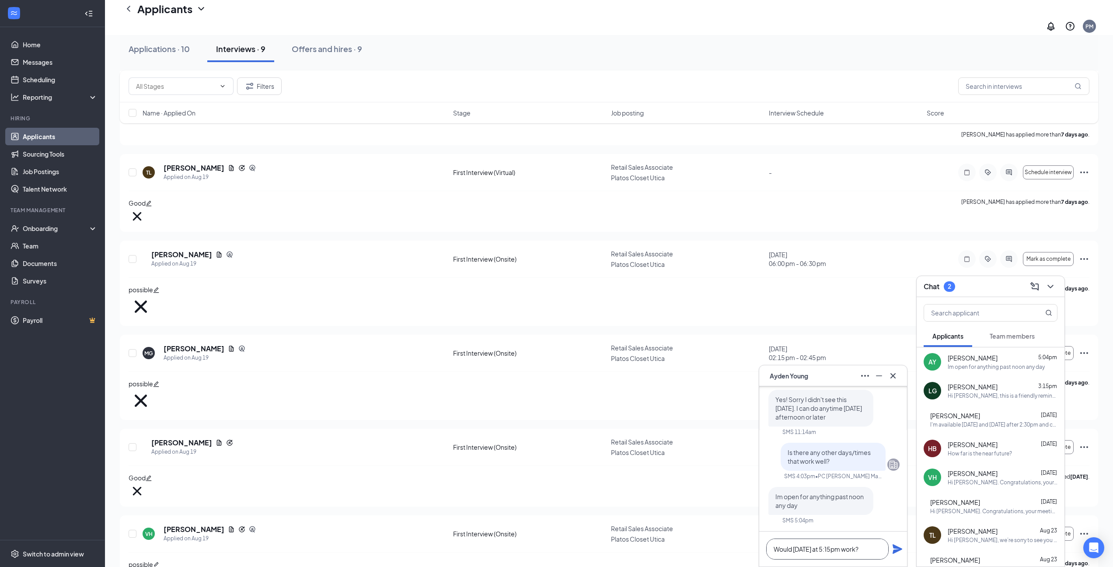
click at [877, 550] on textarea "Would [DATE] at 5:15pm work?" at bounding box center [827, 548] width 122 height 21
type textarea "Would [DATE] at 5:15pm work?"
click at [896, 546] on icon "Plane" at bounding box center [898, 549] width 10 height 10
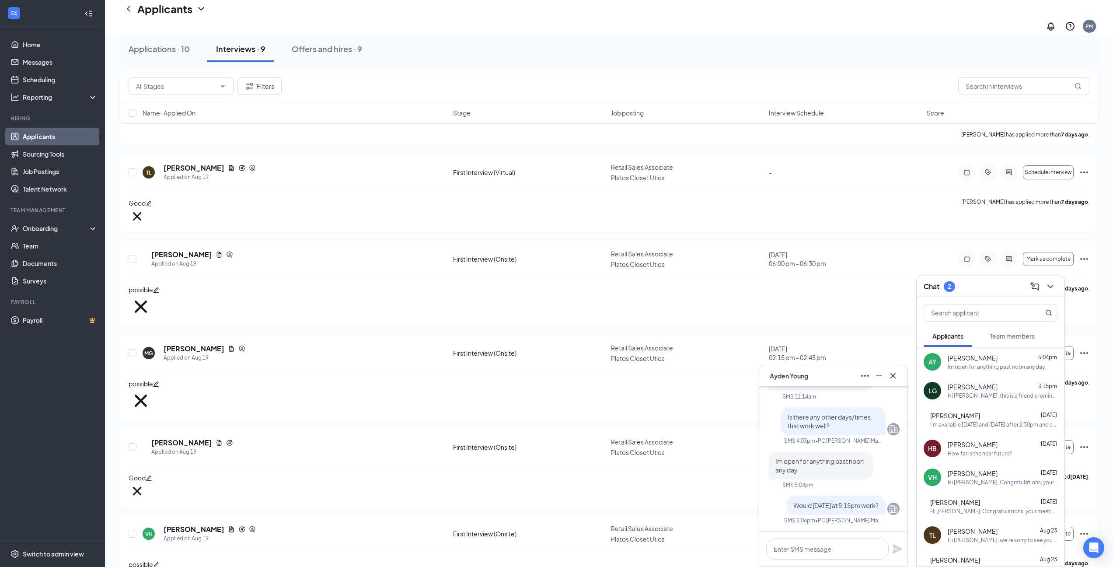
click at [846, 280] on div "NR [PERSON_NAME] Applied on [DATE] First Interview (Onsite) Retail Sales Associ…" at bounding box center [609, 343] width 979 height 649
drag, startPoint x: 888, startPoint y: 377, endPoint x: 948, endPoint y: 352, distance: 65.3
click at [888, 377] on icon "Cross" at bounding box center [893, 376] width 10 height 10
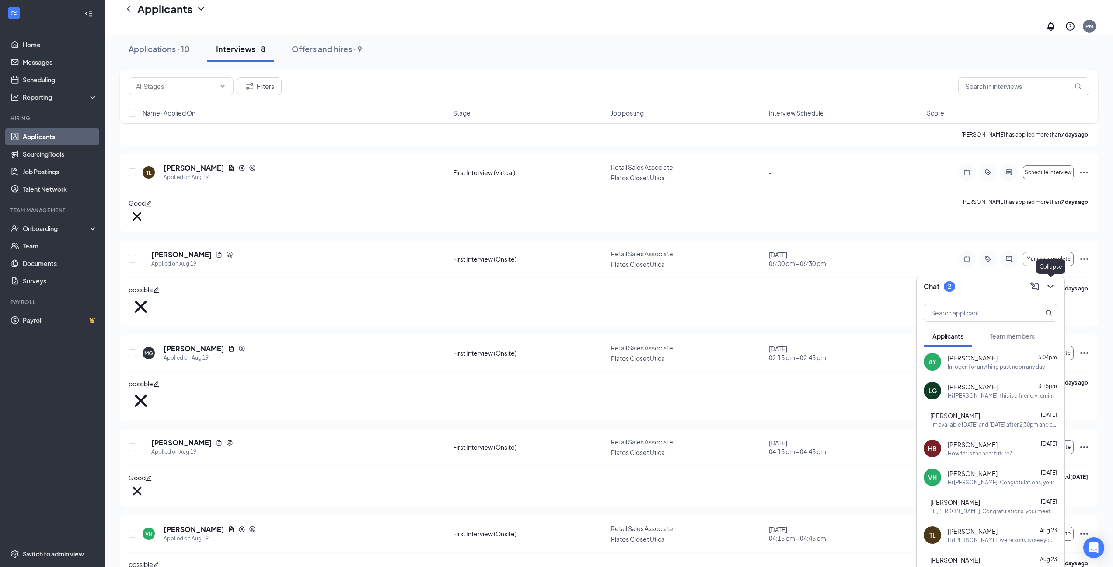
click at [1053, 285] on icon "ChevronDown" at bounding box center [1050, 286] width 10 height 10
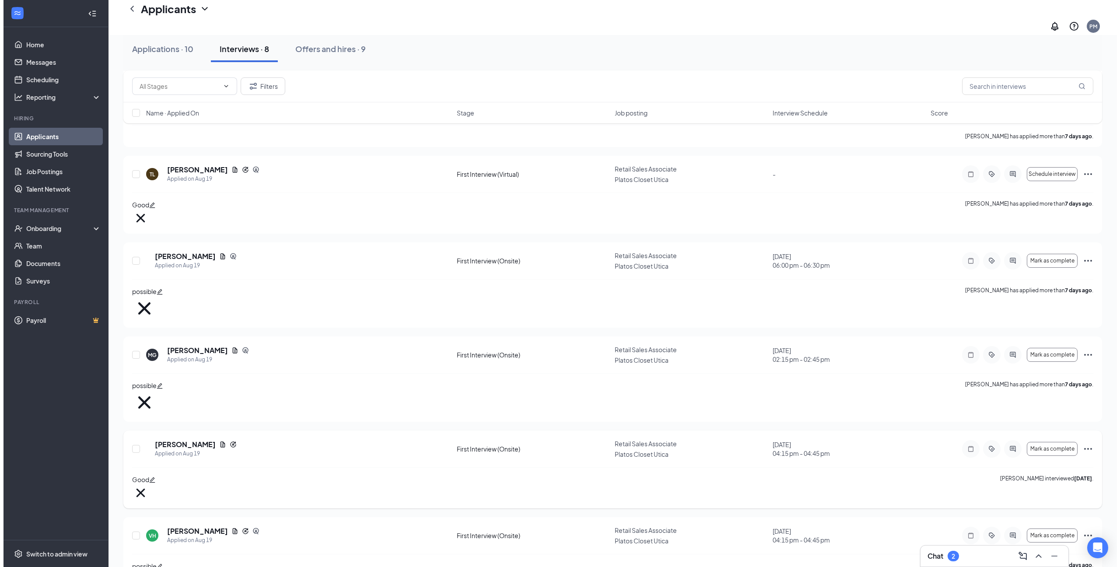
scroll to position [177, 0]
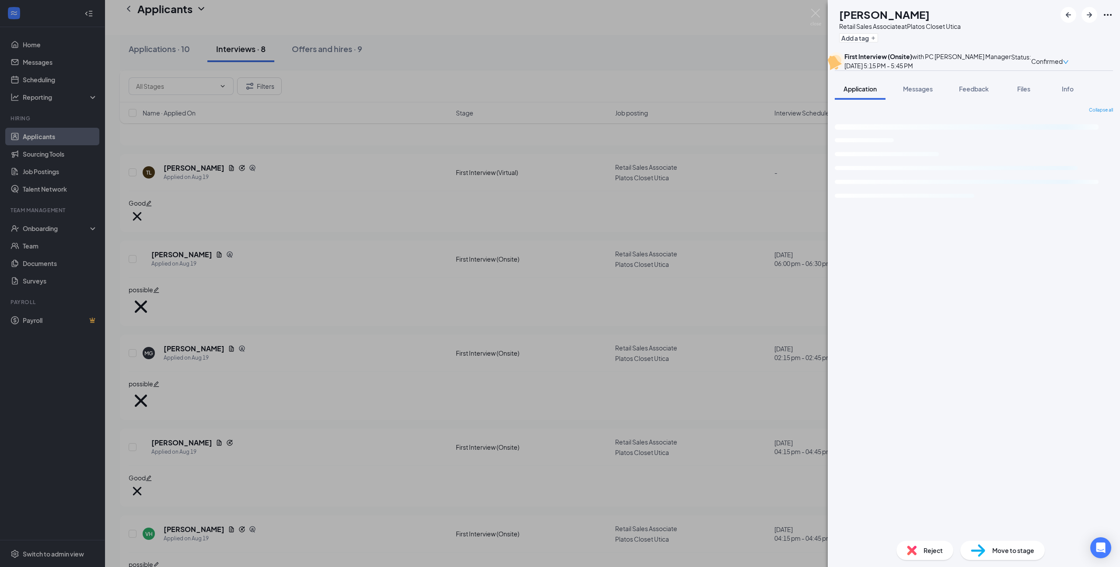
click at [915, 263] on div "Collapse all Loading interface..." at bounding box center [974, 320] width 278 height 427
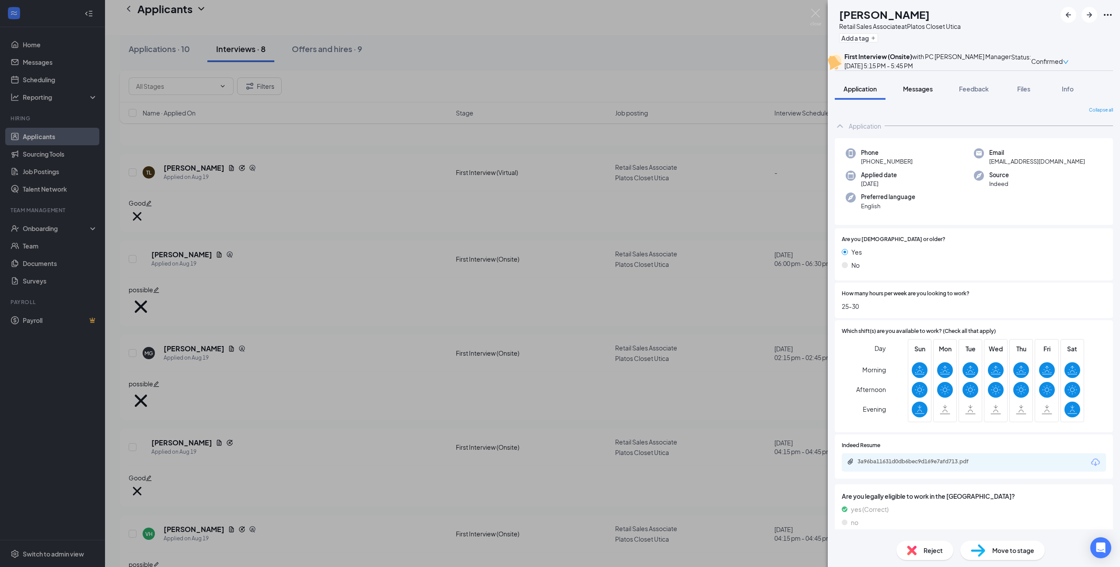
click at [908, 93] on span "Messages" at bounding box center [918, 89] width 30 height 8
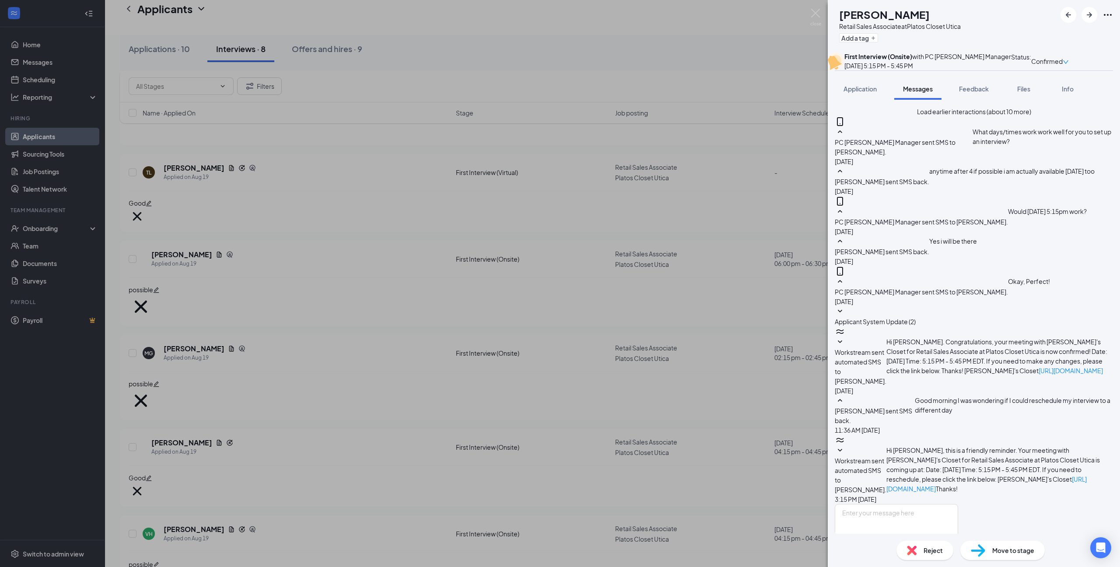
scroll to position [156, 0]
click at [954, 504] on textarea at bounding box center [896, 530] width 123 height 52
type textarea "Wha days and times are you available?"
drag, startPoint x: 1078, startPoint y: 523, endPoint x: 1077, endPoint y: 518, distance: 4.9
click at [958, 556] on button "Send" at bounding box center [950, 571] width 15 height 30
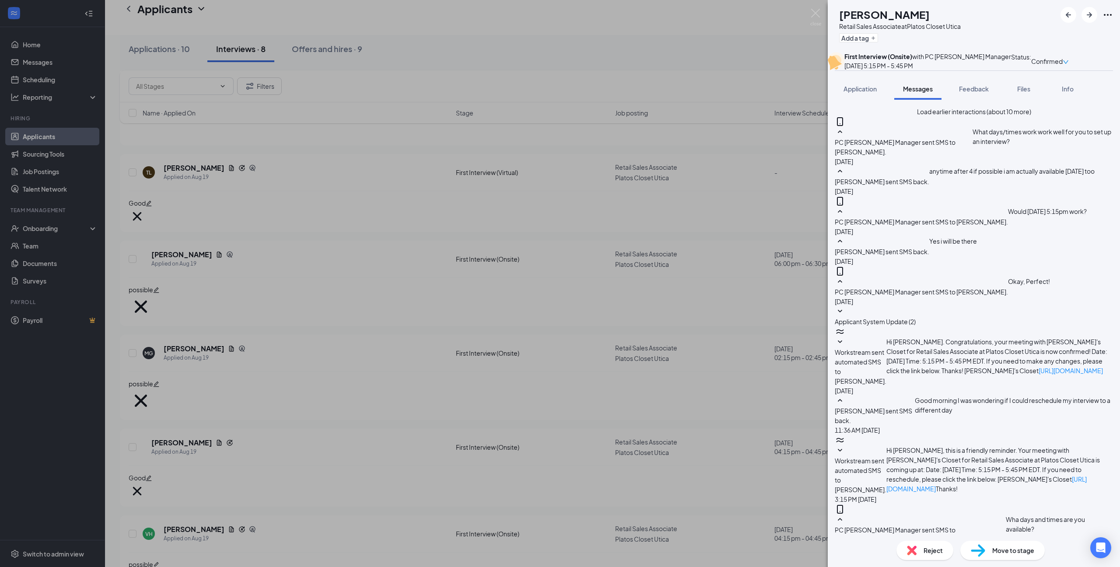
scroll to position [212, 0]
click at [845, 445] on icon "SmallChevronDown" at bounding box center [840, 450] width 10 height 10
click at [845, 445] on icon "SmallChevronUp" at bounding box center [840, 450] width 10 height 10
click at [704, 399] on div "LG [PERSON_NAME] Retail Sales Associate at Platos Closet Utica Add a tag First …" at bounding box center [560, 283] width 1120 height 567
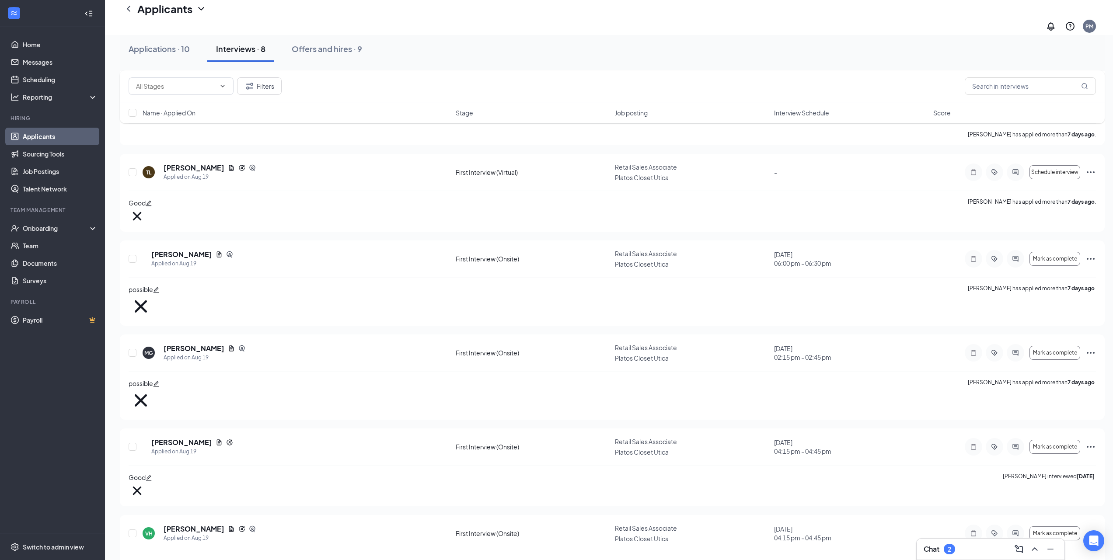
click at [978, 553] on div "Chat 2" at bounding box center [991, 549] width 134 height 14
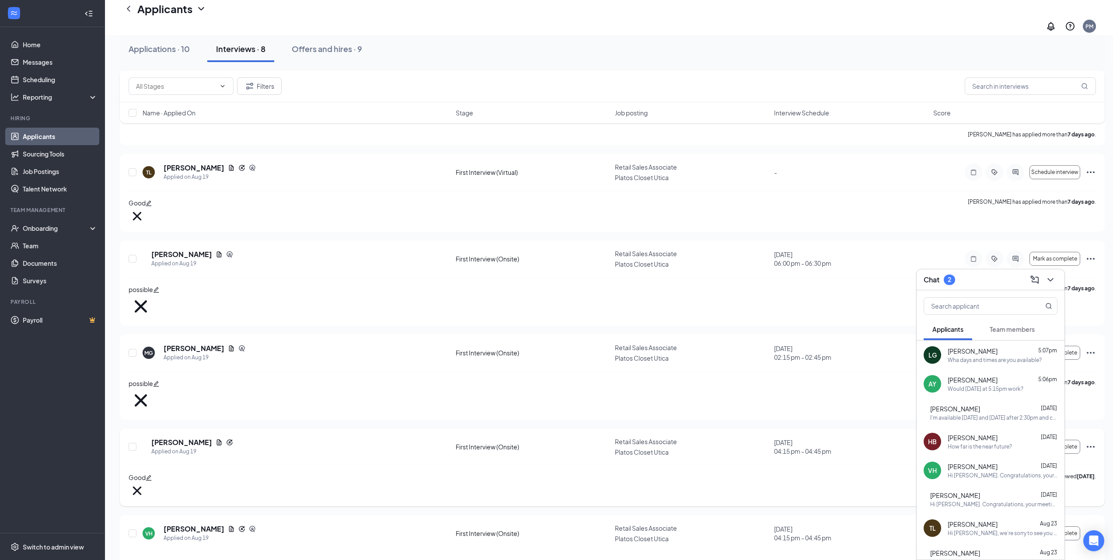
click at [626, 429] on div "AR [PERSON_NAME] Applied on [DATE] First Interview (Onsite) Retail Sales Associ…" at bounding box center [612, 468] width 985 height 78
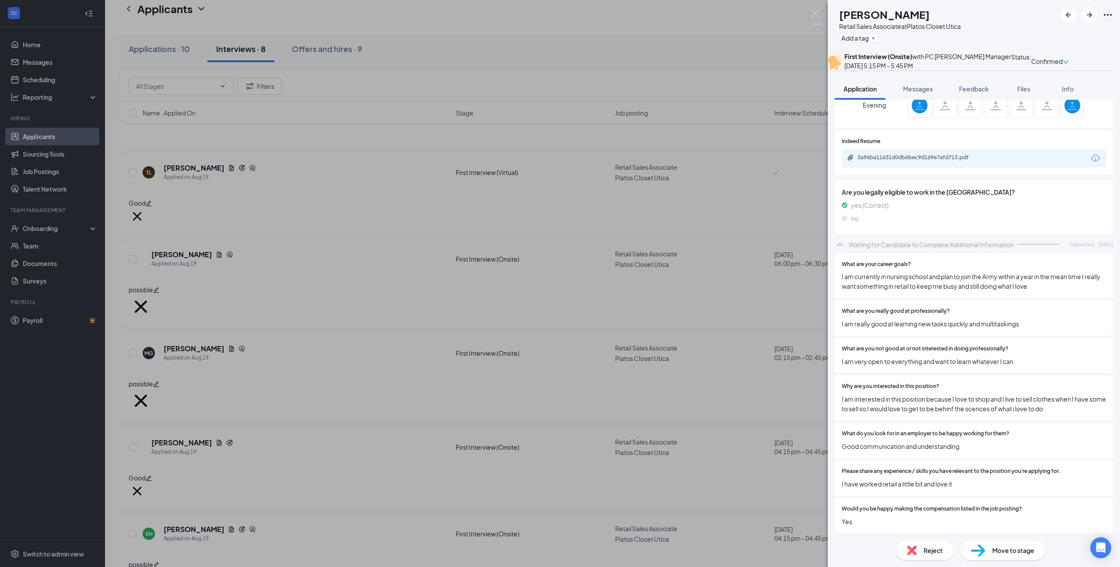
scroll to position [151, 0]
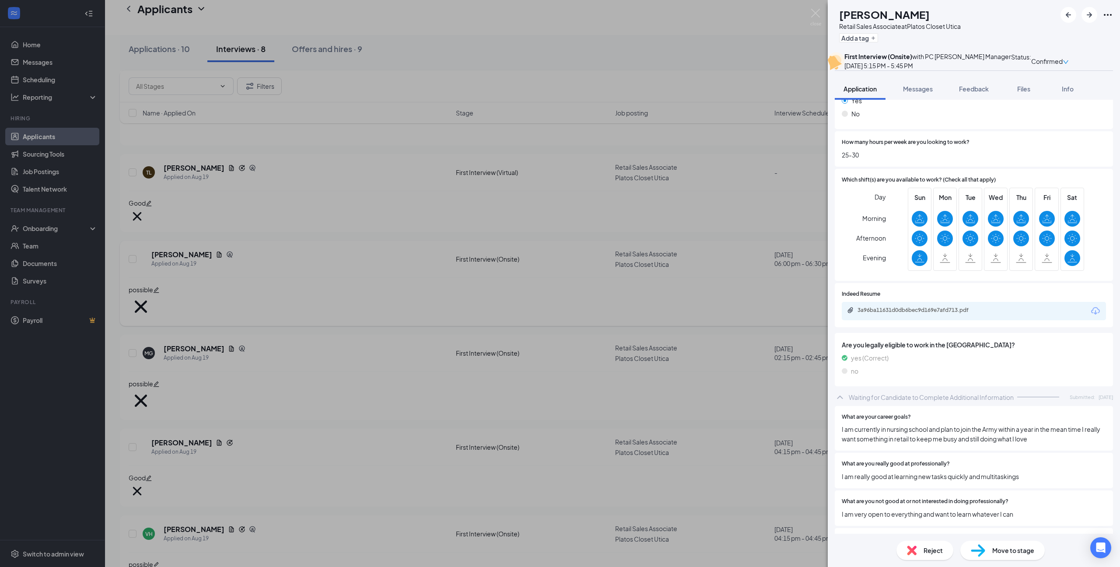
drag, startPoint x: 679, startPoint y: 171, endPoint x: 731, endPoint y: 215, distance: 68.0
click at [679, 171] on div "LG [PERSON_NAME] Retail Sales Associate at Platos Closet Utica Add a tag First …" at bounding box center [560, 283] width 1120 height 567
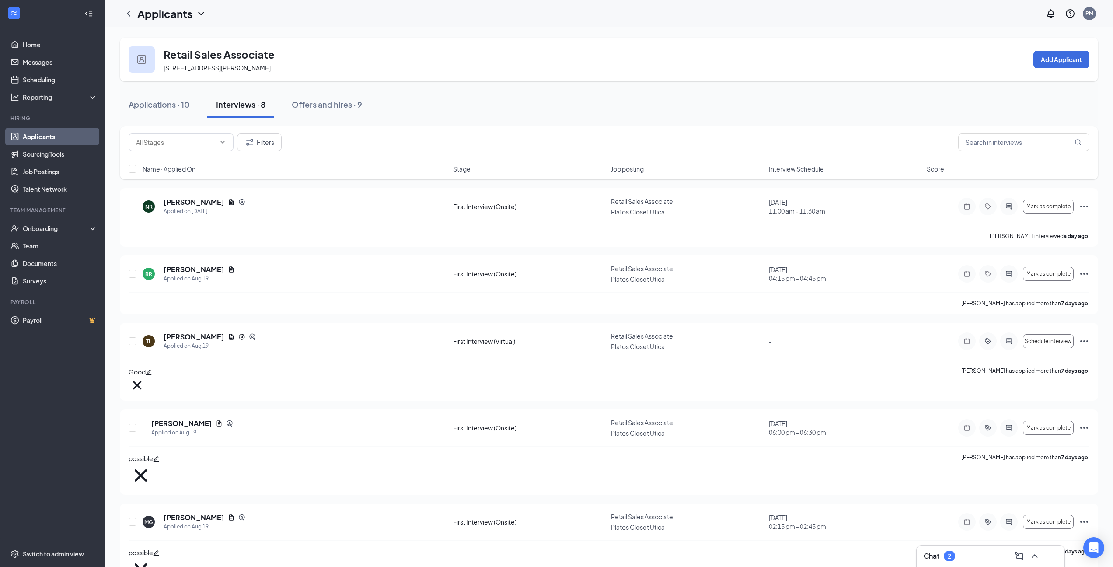
click at [952, 558] on div "2" at bounding box center [949, 556] width 11 height 10
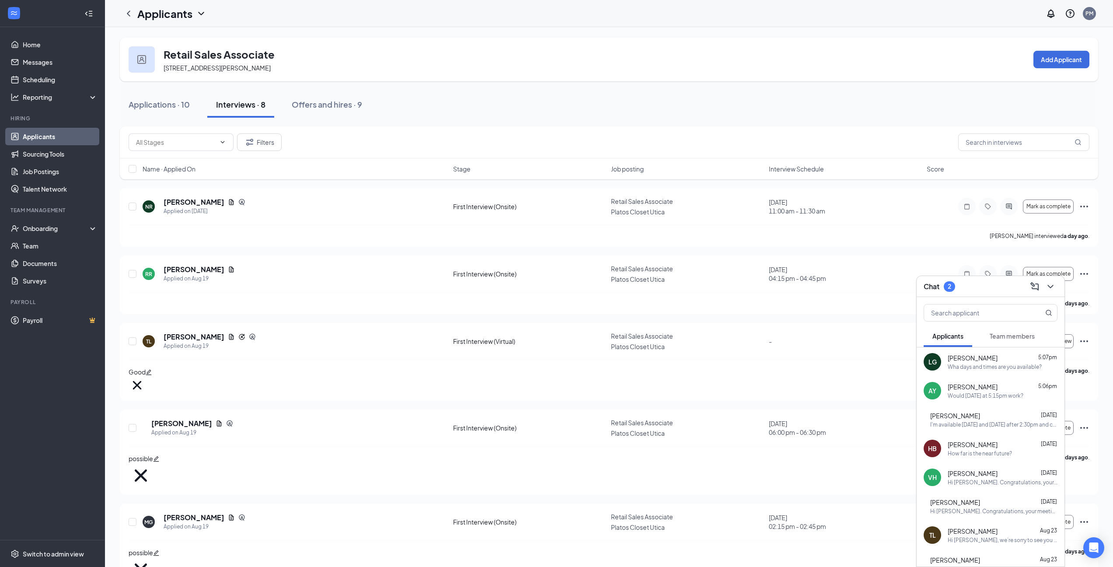
click at [998, 370] on div "Wha days and times are you available?" at bounding box center [995, 366] width 94 height 7
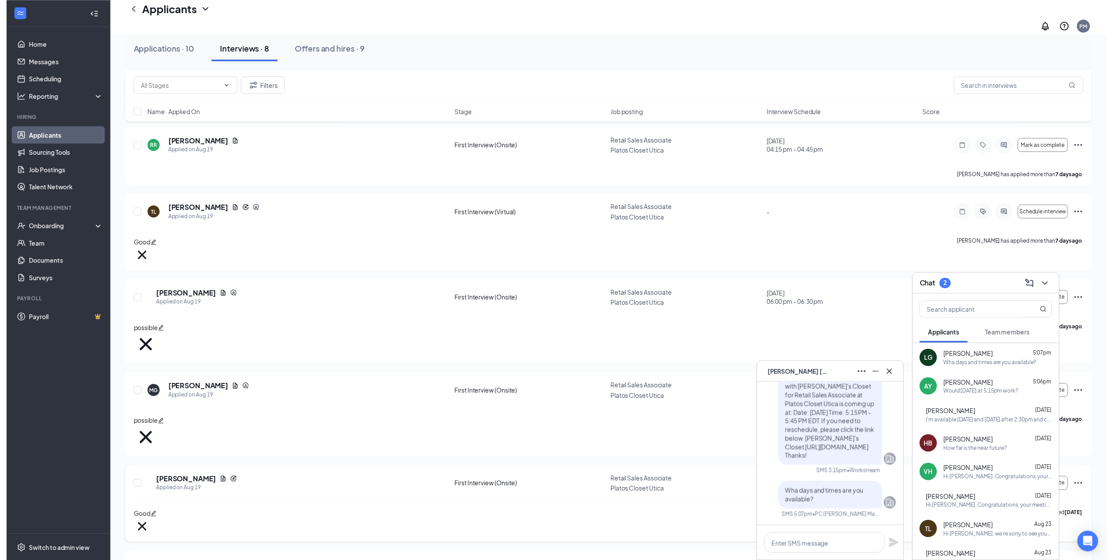
scroll to position [177, 0]
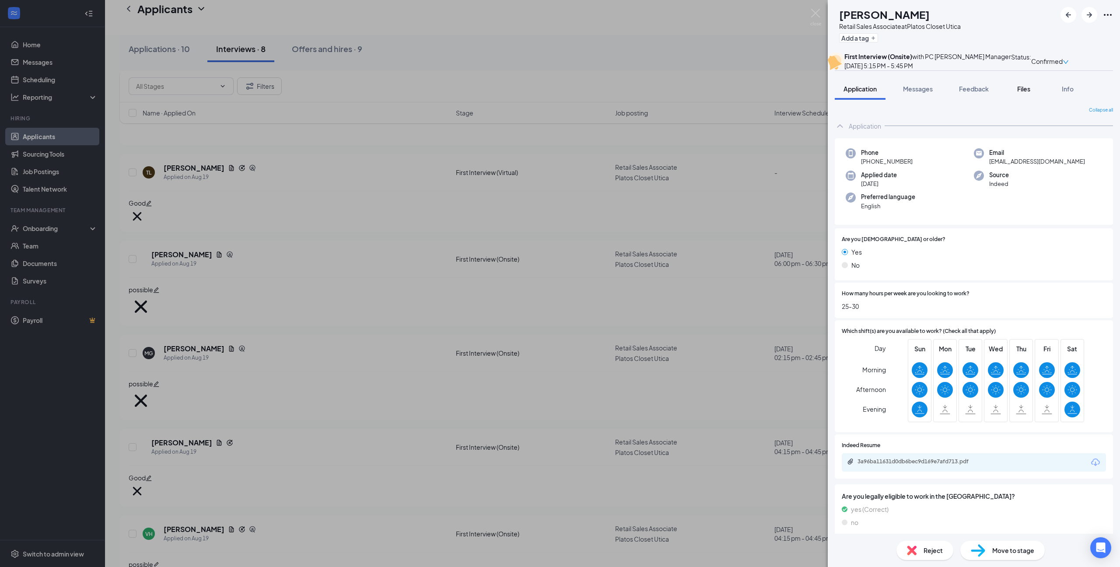
click at [1023, 93] on span "Files" at bounding box center [1023, 89] width 13 height 8
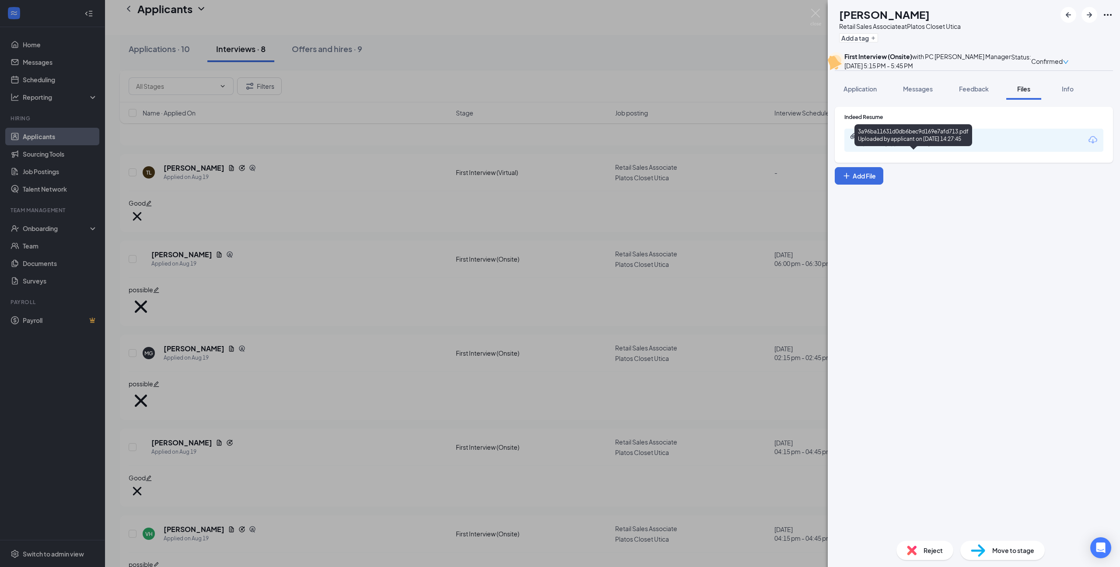
click at [901, 148] on div "Uploaded by applicant on [DATE] 14:27:45" at bounding box center [925, 144] width 131 height 7
click at [373, 105] on div "LG [PERSON_NAME] Retail Sales Associate at Platos Closet Utica Add a tag First …" at bounding box center [560, 283] width 1120 height 567
